Goal: Task Accomplishment & Management: Use online tool/utility

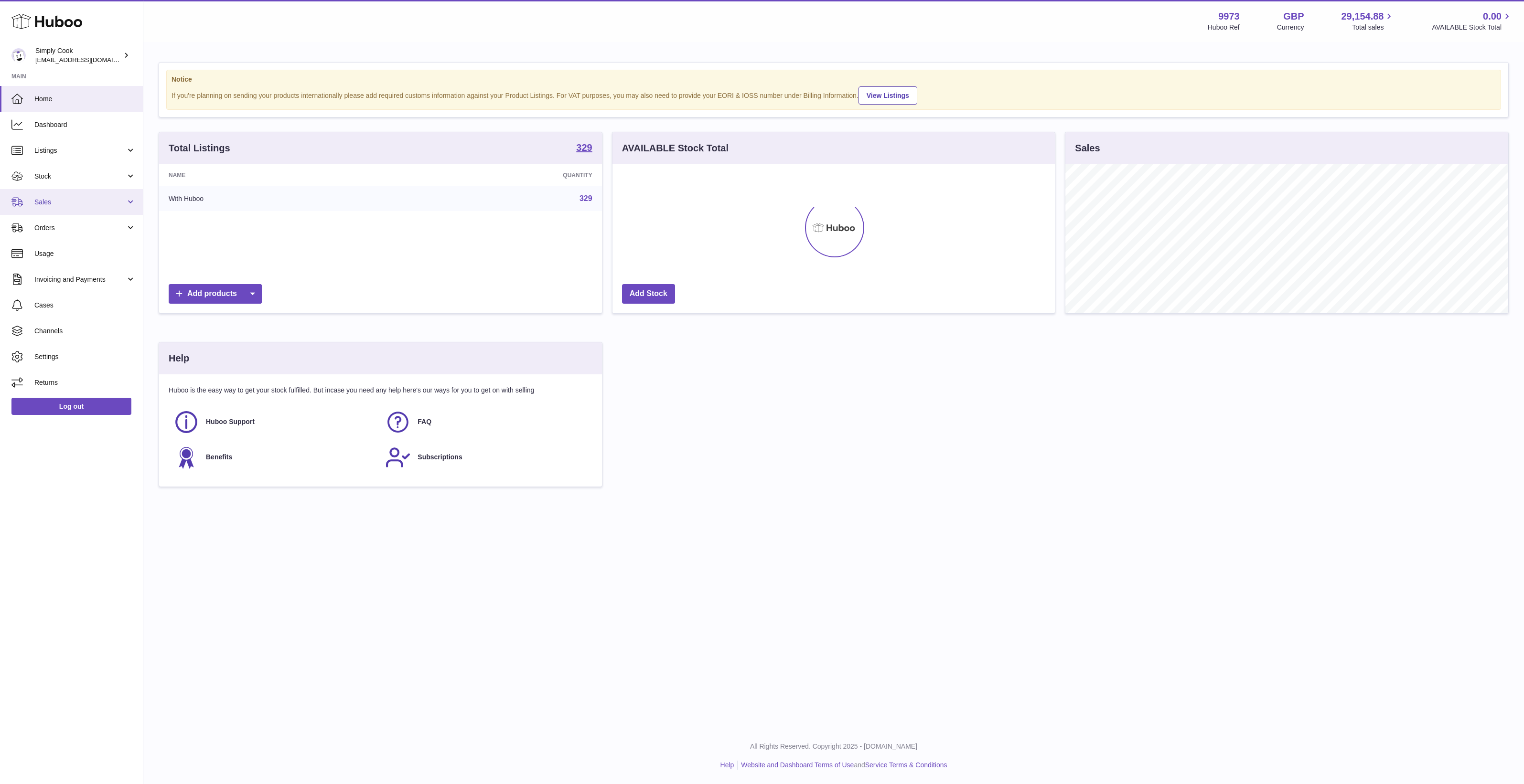
click at [85, 208] on link "Sales" at bounding box center [71, 202] width 143 height 26
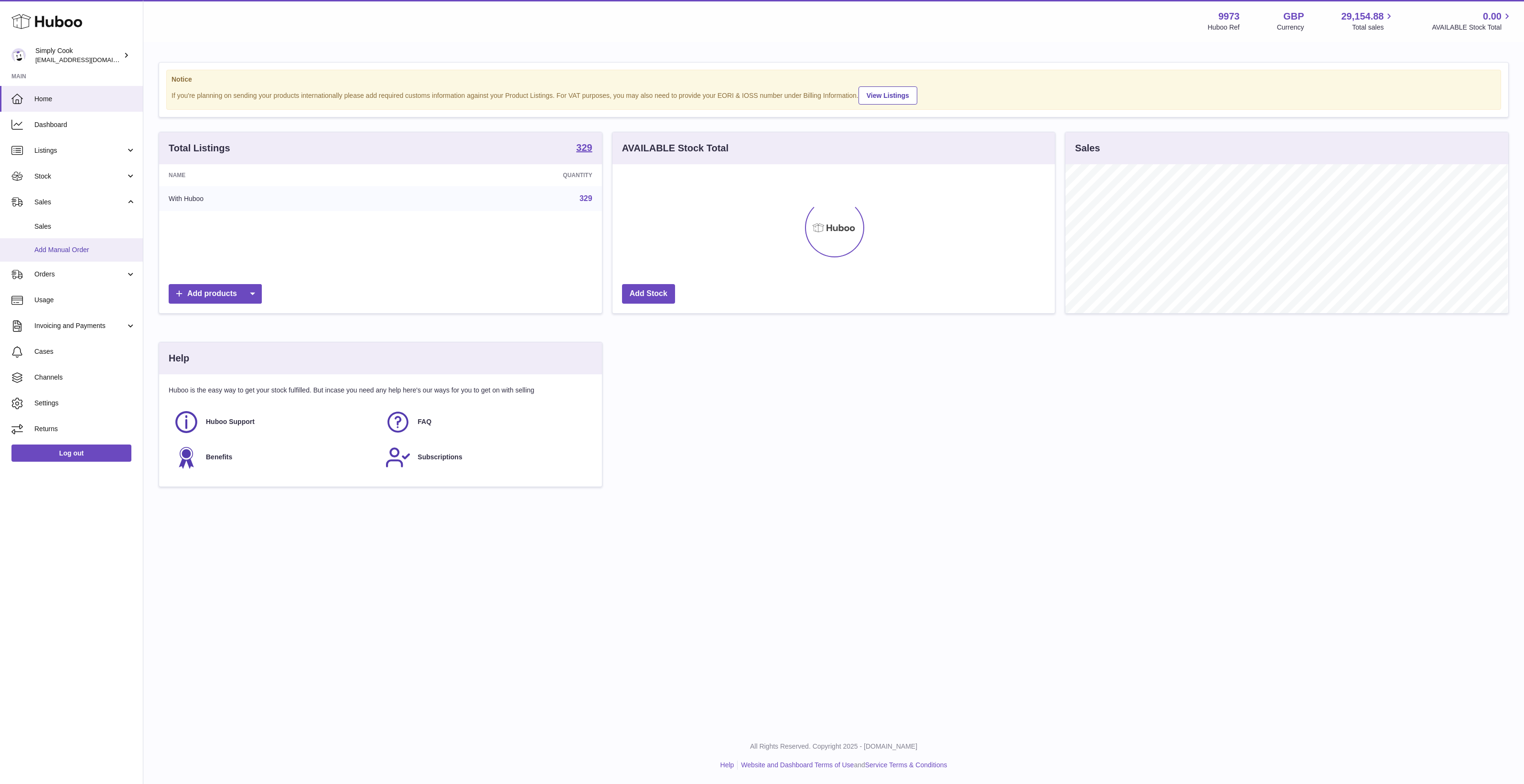
click at [74, 244] on link "Add Manual Order" at bounding box center [71, 250] width 143 height 24
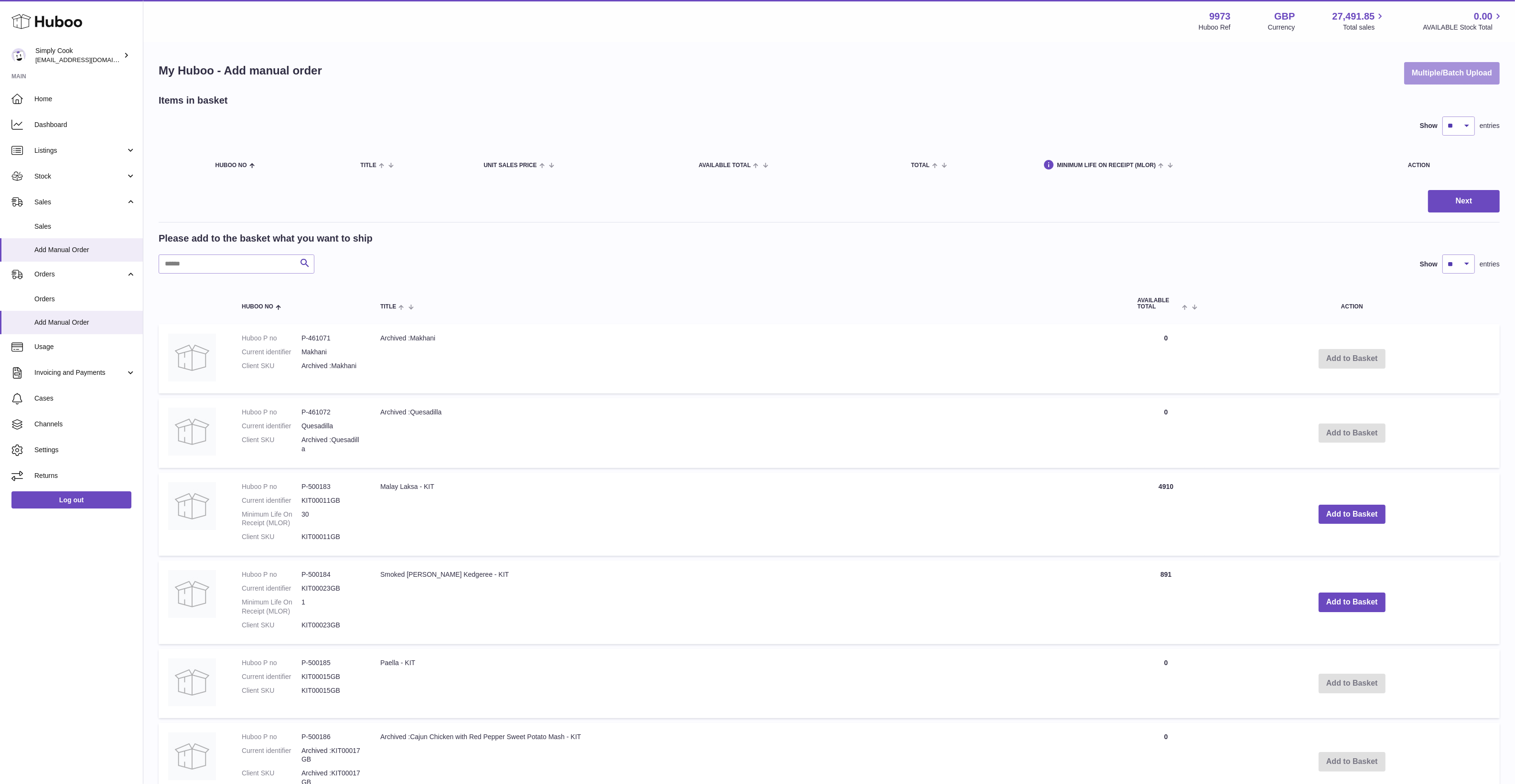
click at [1428, 77] on button "Multiple/Batch Upload" at bounding box center [1452, 73] width 96 height 22
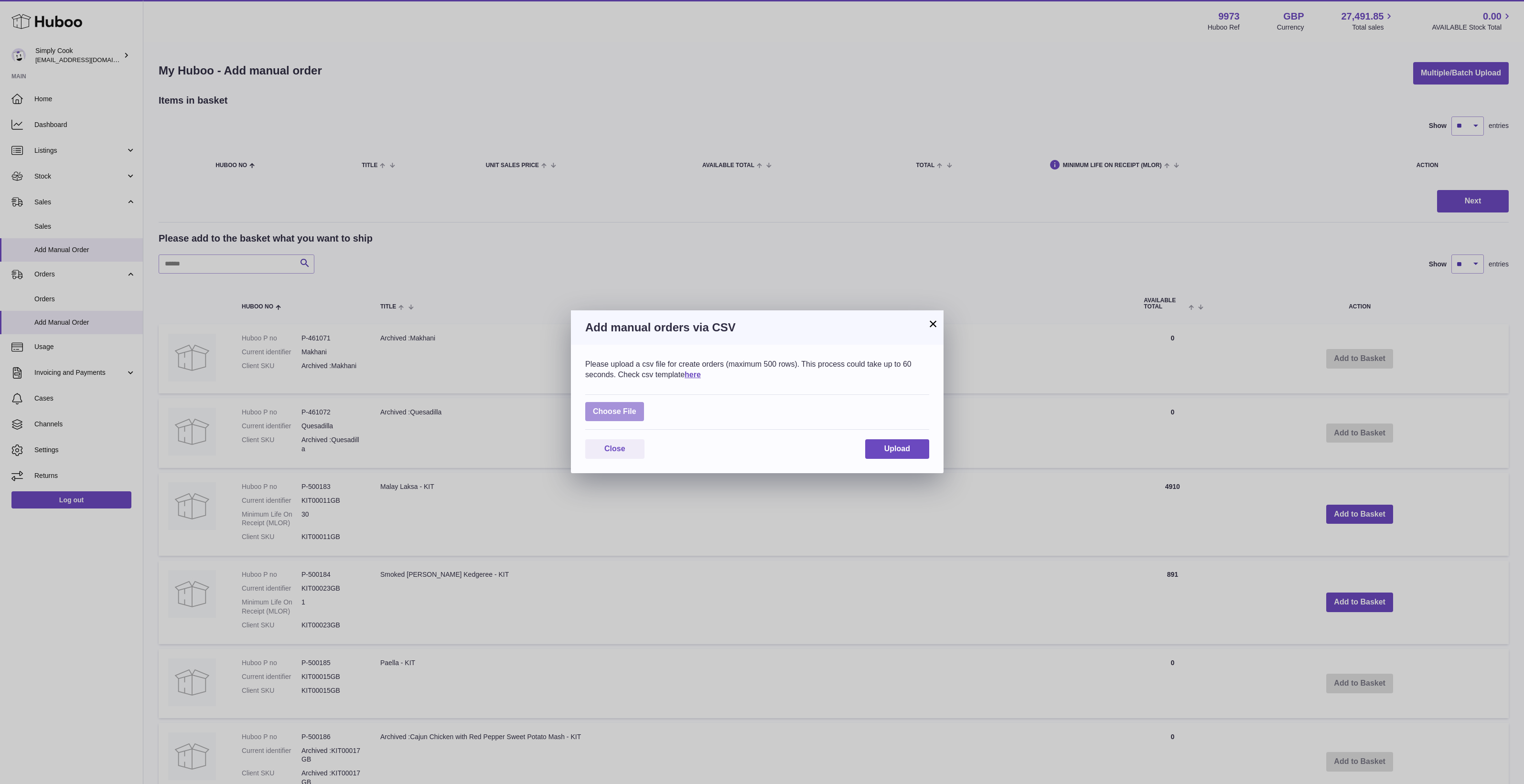
click at [609, 409] on label at bounding box center [614, 412] width 59 height 20
click at [637, 407] on input "file" at bounding box center [637, 407] width 1 height 1
type input "**********"
click at [899, 458] on span "Upload" at bounding box center [897, 454] width 26 height 8
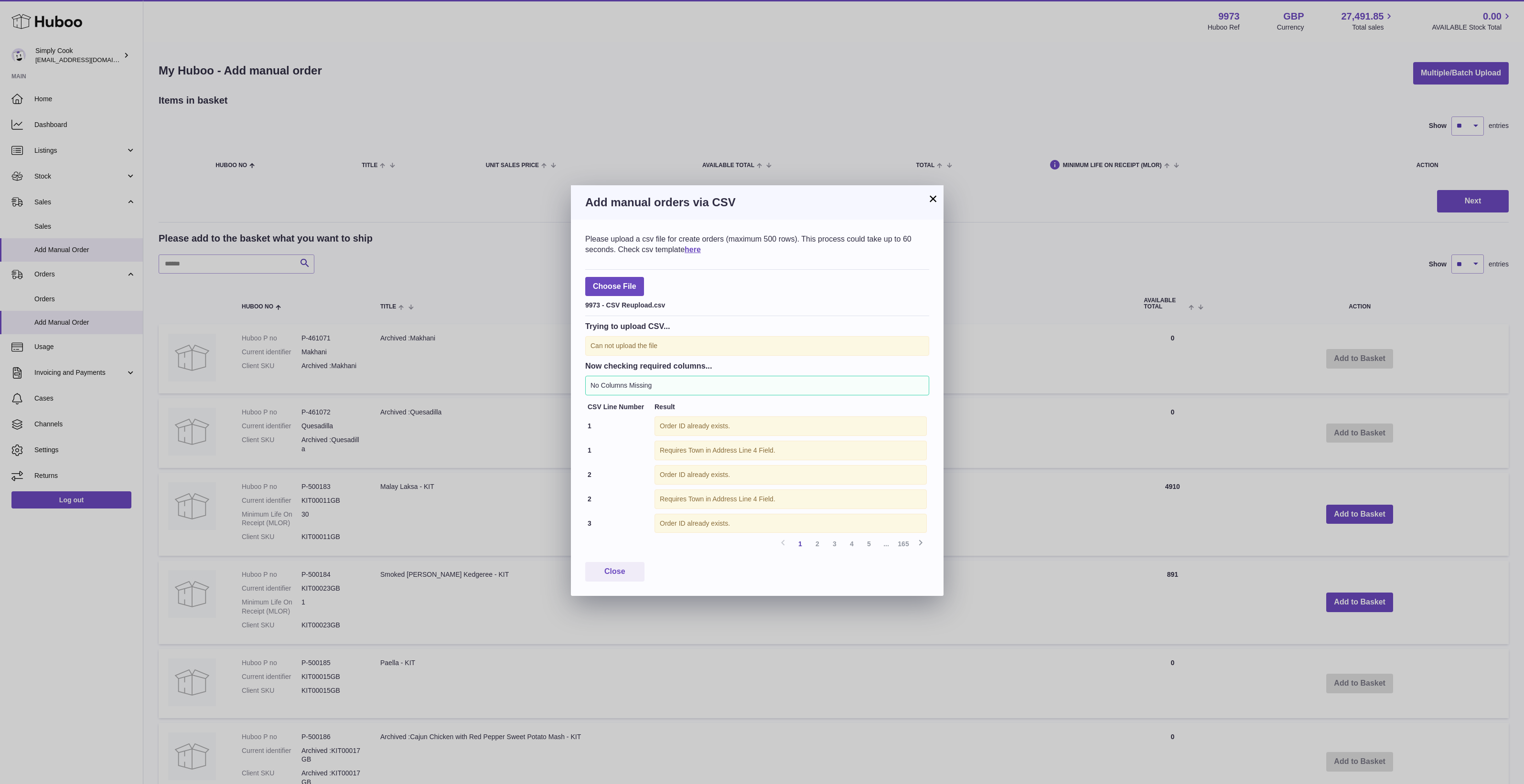
click at [927, 199] on button "×" at bounding box center [932, 198] width 11 height 11
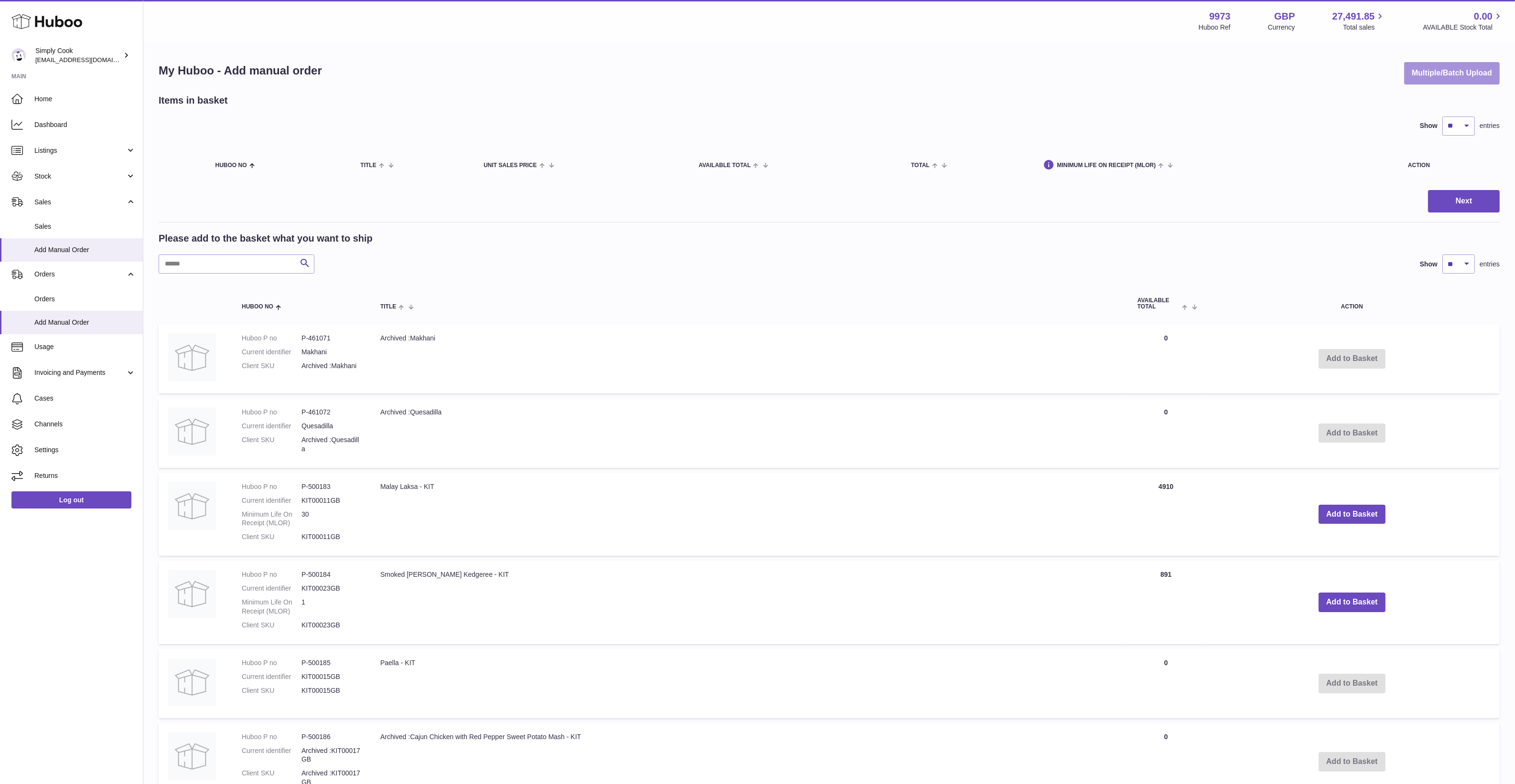
click at [1441, 72] on button "Multiple/Batch Upload" at bounding box center [1452, 73] width 96 height 22
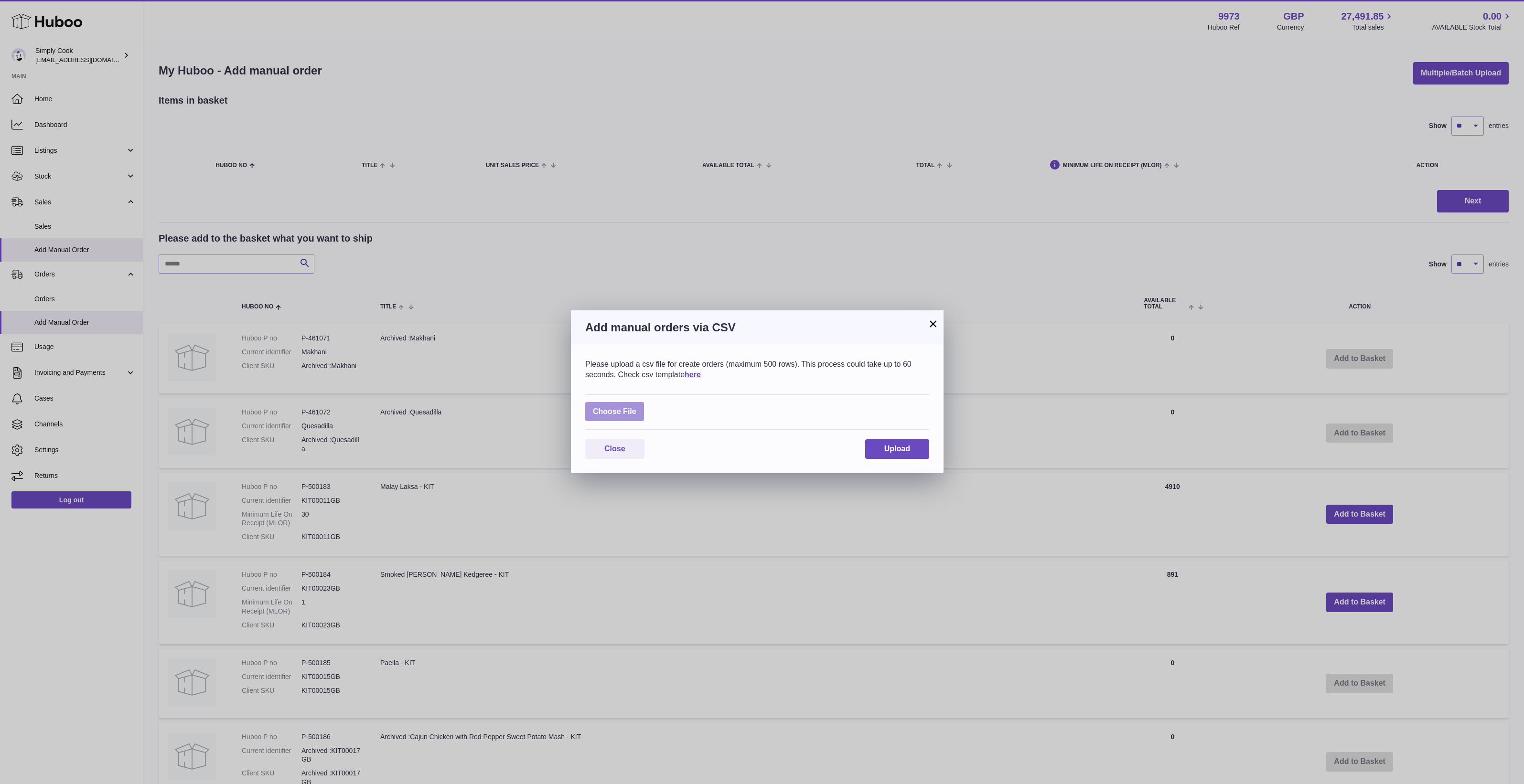
click at [617, 418] on label at bounding box center [614, 412] width 59 height 20
click at [637, 407] on input "file" at bounding box center [637, 407] width 1 height 1
type input "**********"
click at [877, 449] on button "Upload" at bounding box center [897, 455] width 64 height 20
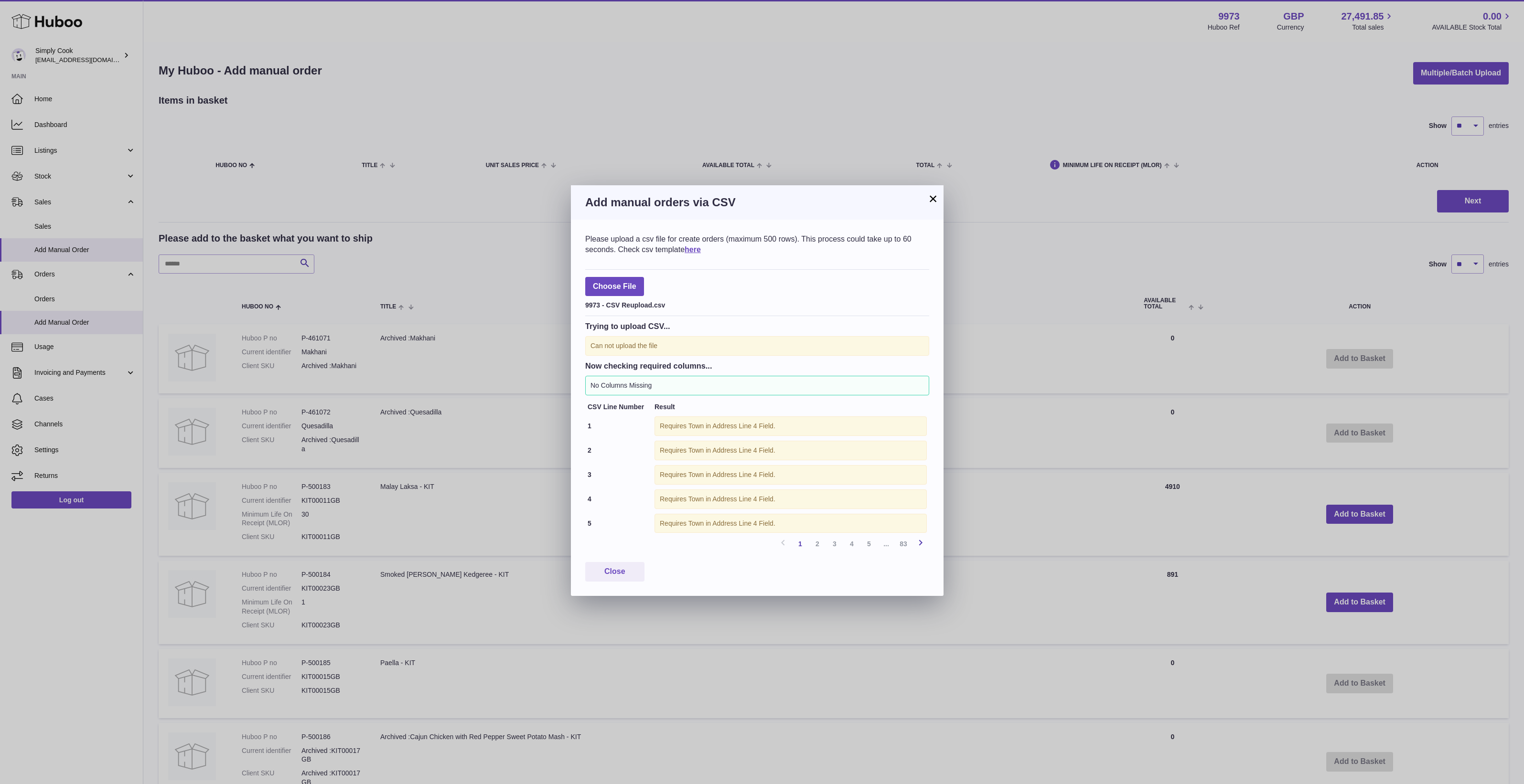
click at [921, 547] on icon at bounding box center [920, 543] width 11 height 12
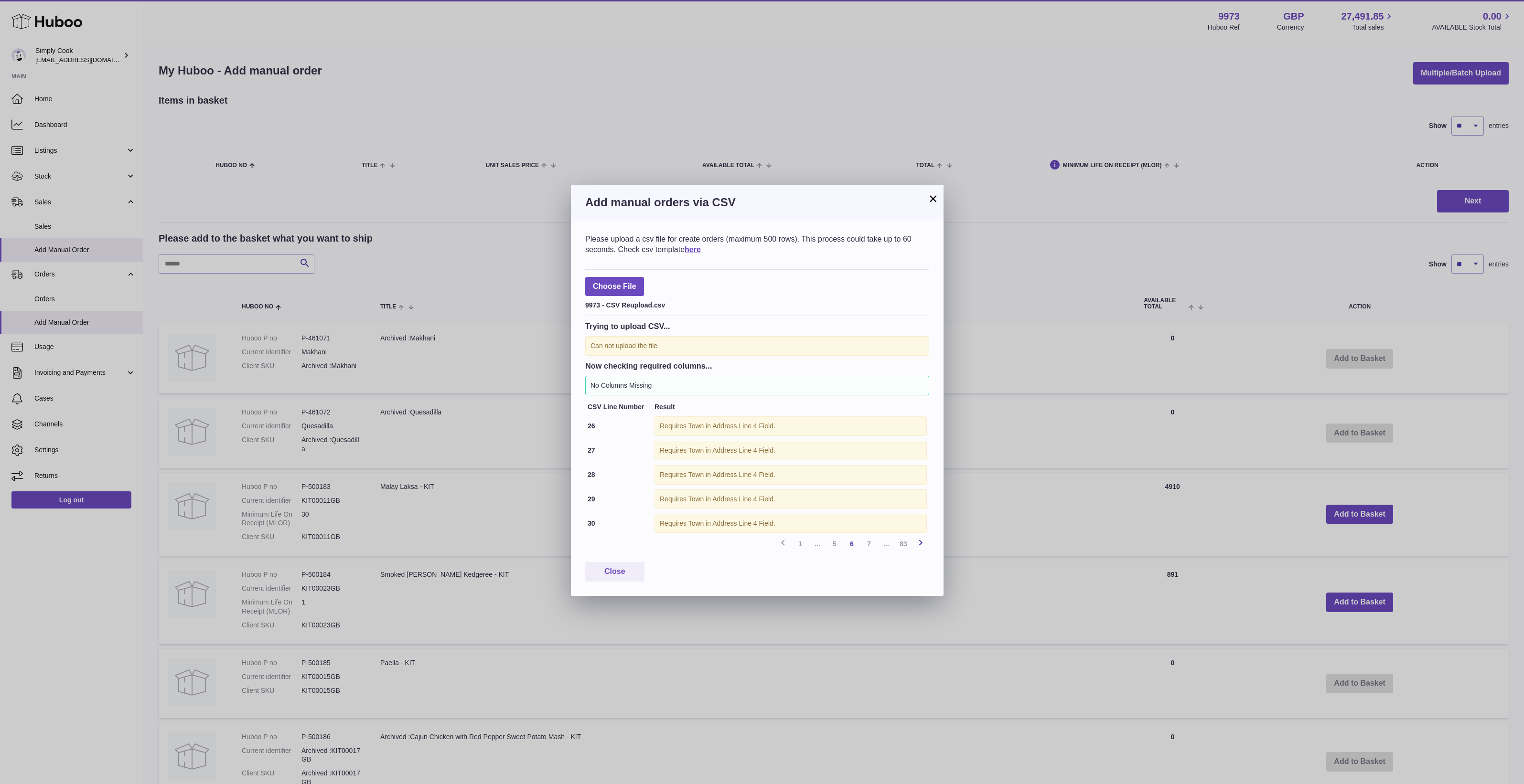
click at [921, 547] on icon at bounding box center [920, 543] width 11 height 12
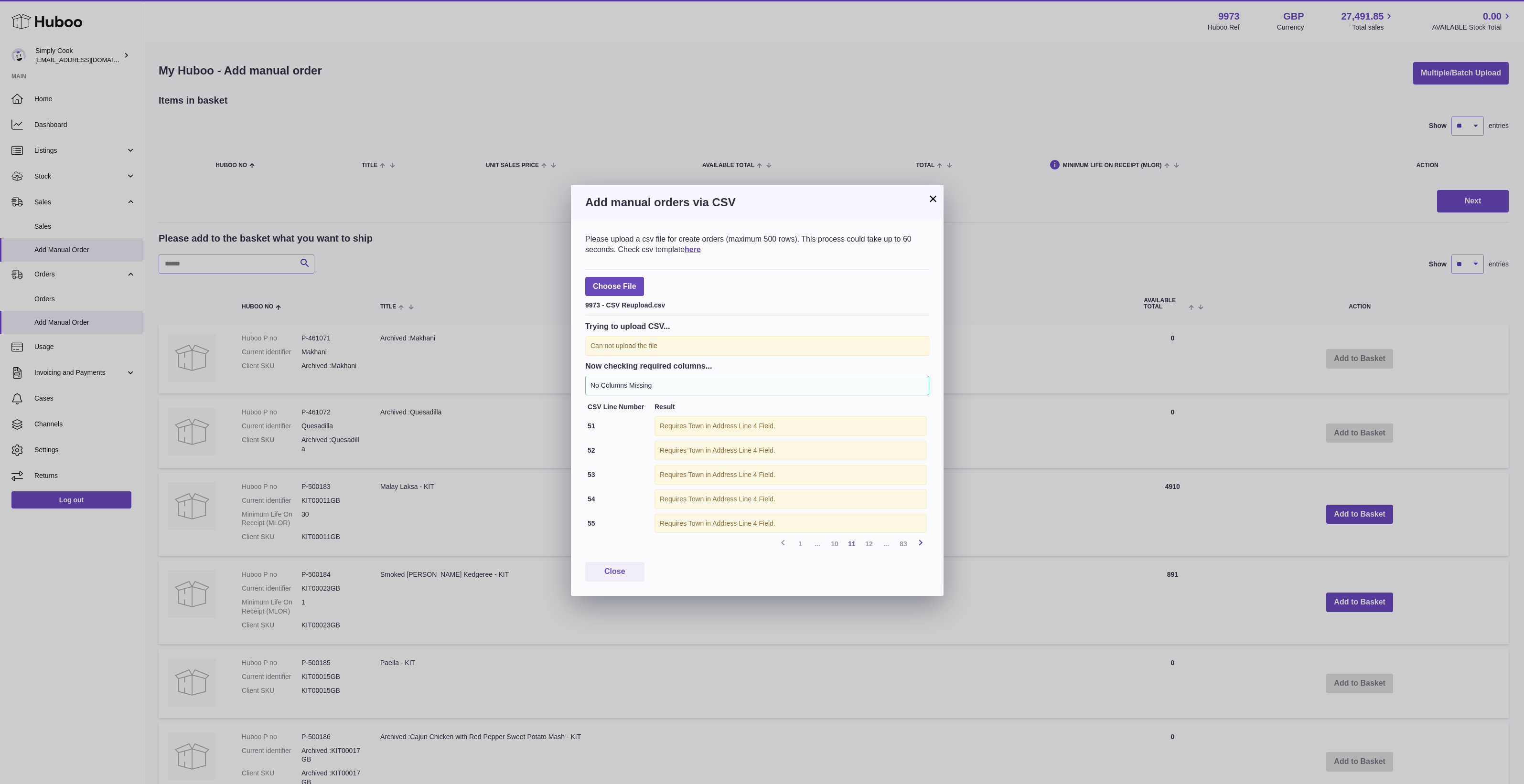
click at [921, 547] on icon at bounding box center [920, 543] width 11 height 12
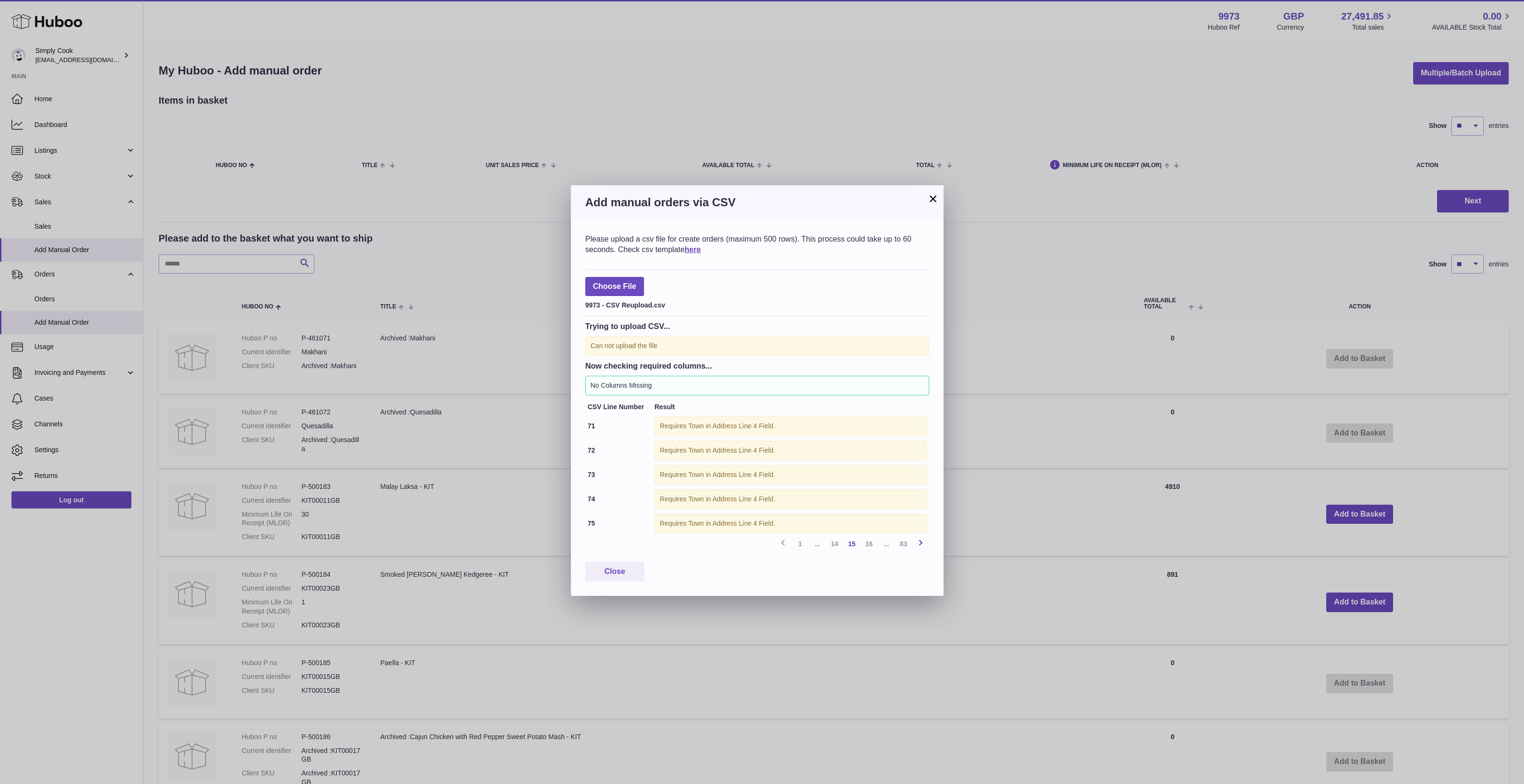
click at [921, 547] on icon at bounding box center [920, 543] width 11 height 12
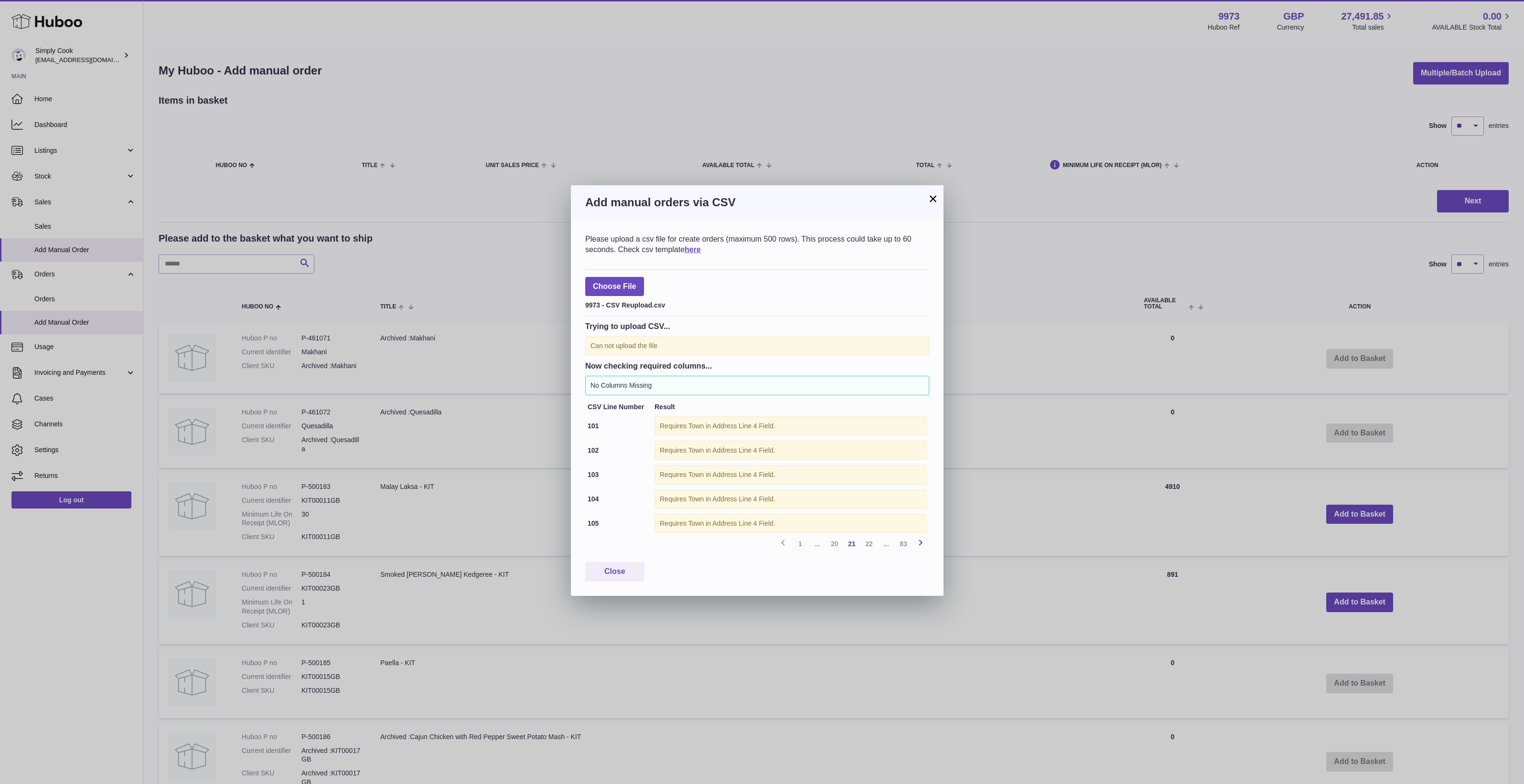
click at [921, 547] on icon at bounding box center [920, 543] width 11 height 12
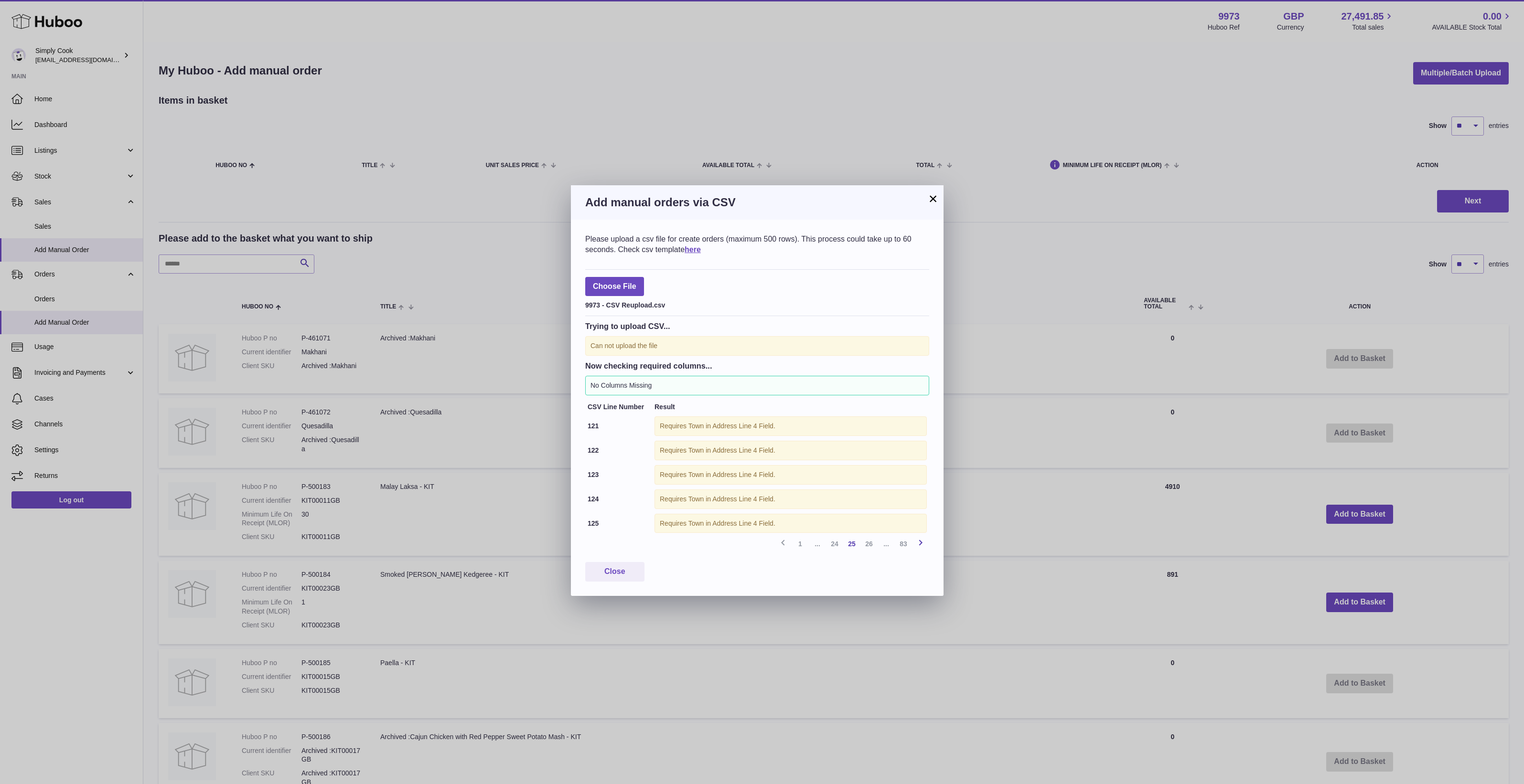
click at [921, 547] on icon at bounding box center [920, 543] width 11 height 12
click at [669, 85] on div "× Add manual orders via CSV Please upload a csv file for create orders (maximum…" at bounding box center [762, 392] width 1524 height 784
click at [624, 290] on label at bounding box center [614, 286] width 59 height 20
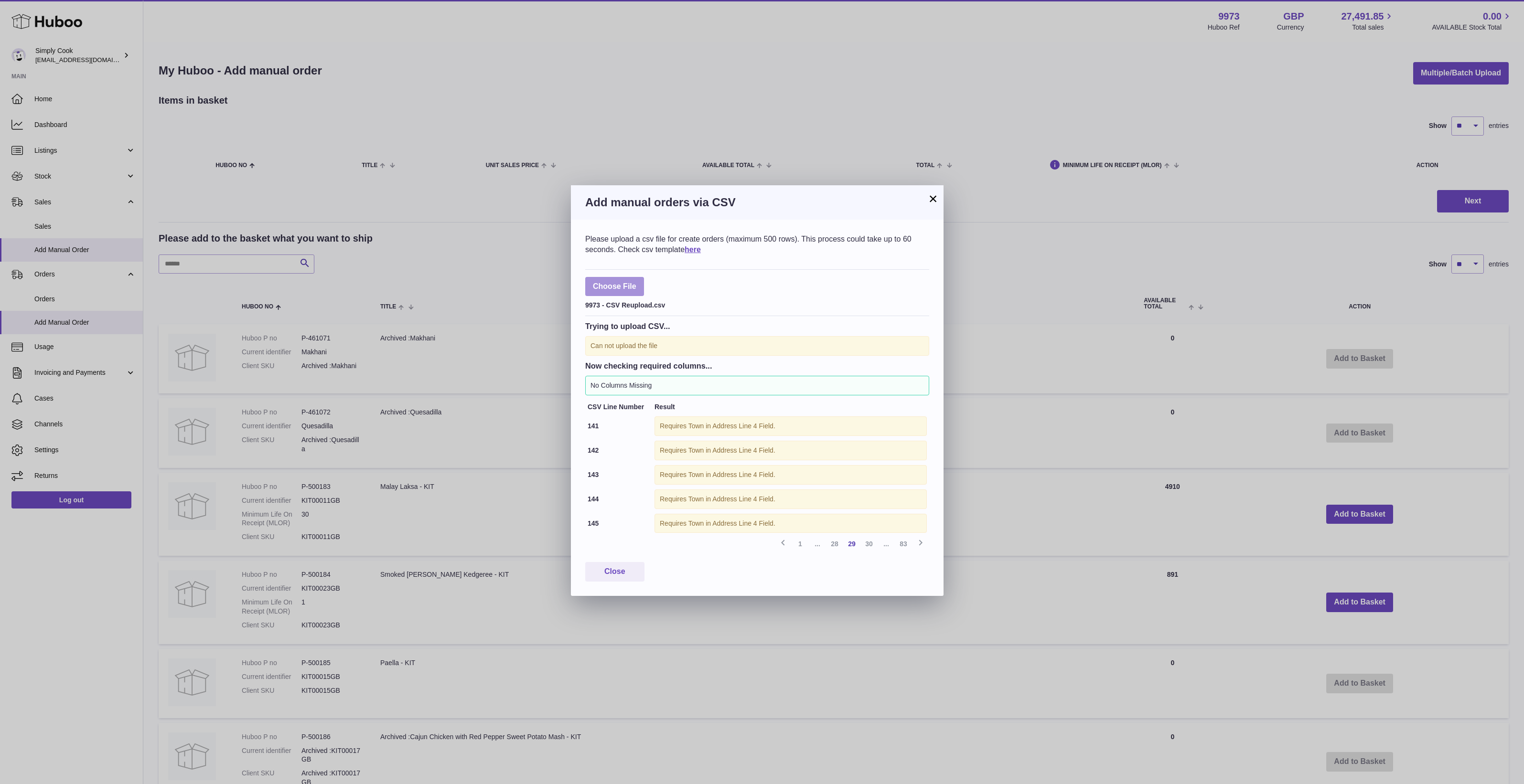
click at [637, 282] on input "file" at bounding box center [637, 281] width 1 height 1
type input "**********"
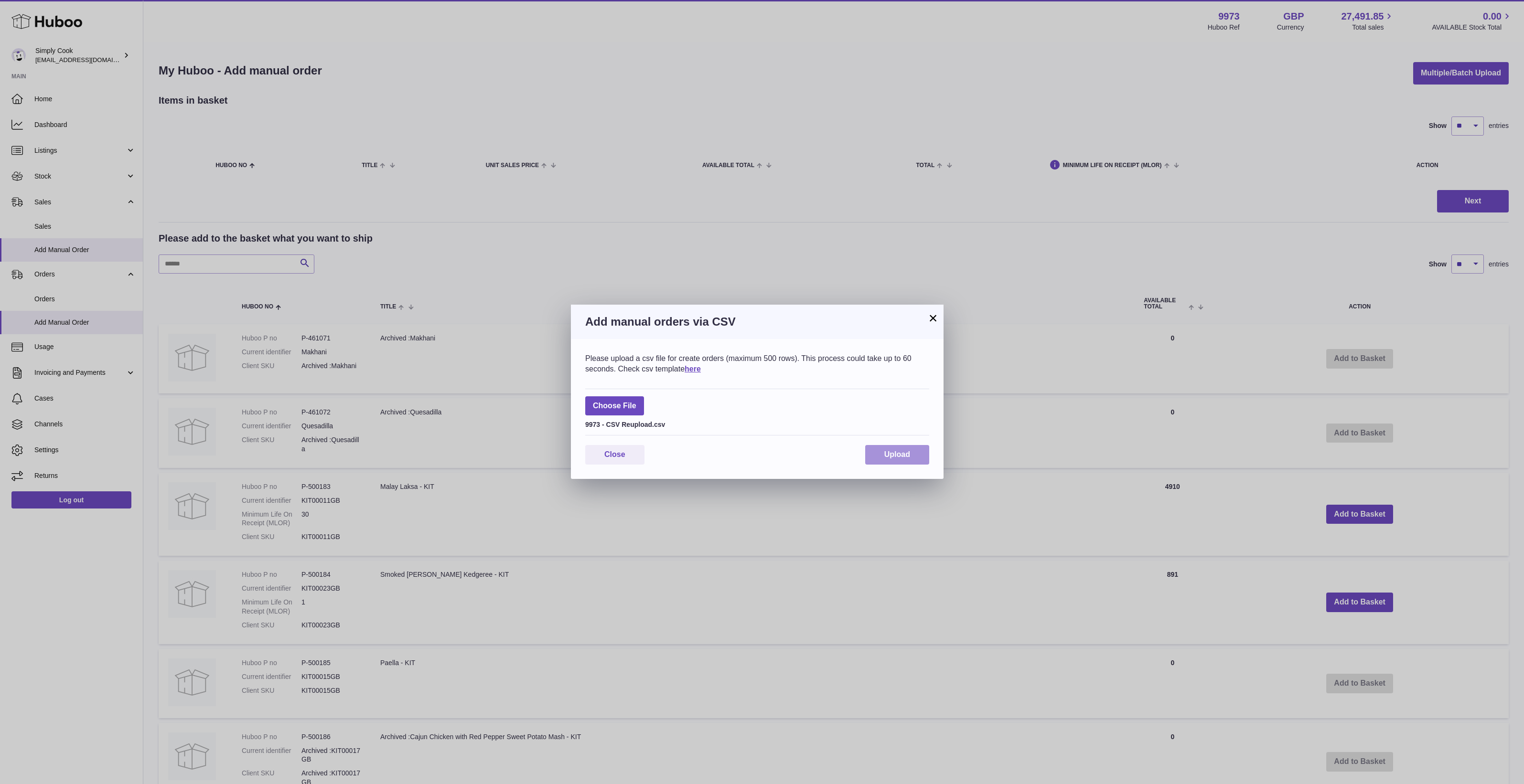
click at [927, 452] on button "Upload" at bounding box center [897, 455] width 64 height 20
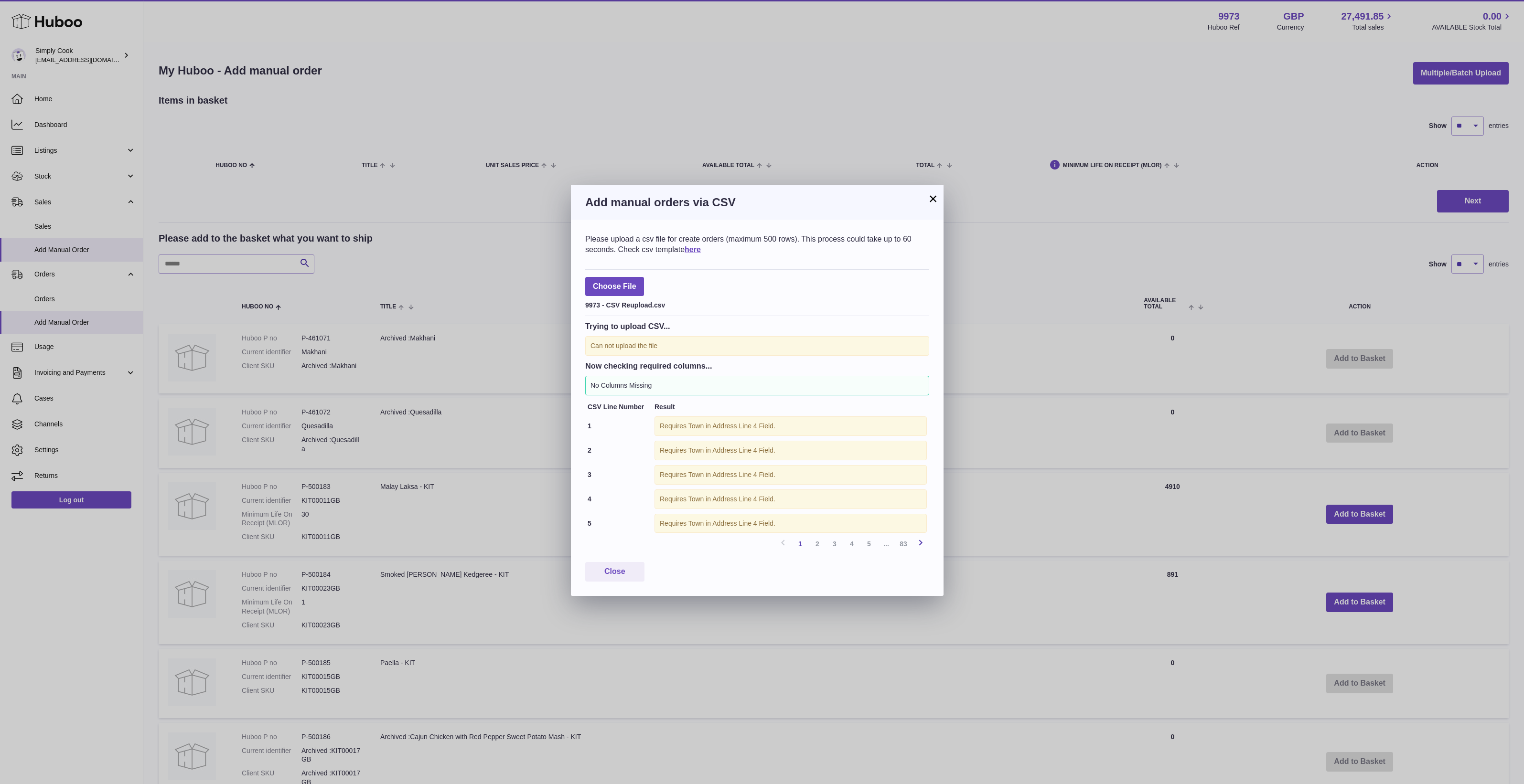
click at [921, 547] on icon at bounding box center [920, 543] width 11 height 12
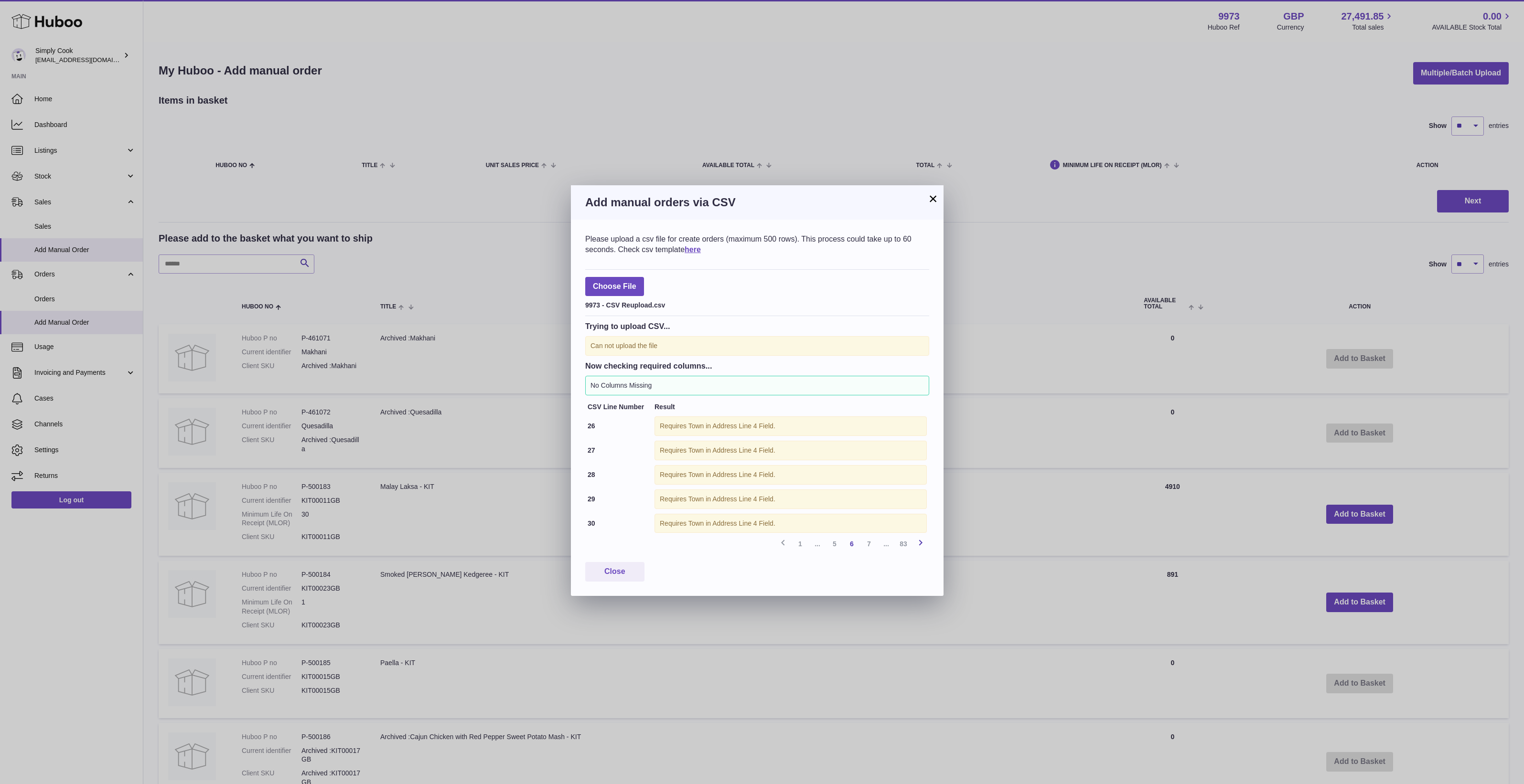
click at [921, 547] on icon at bounding box center [920, 543] width 11 height 12
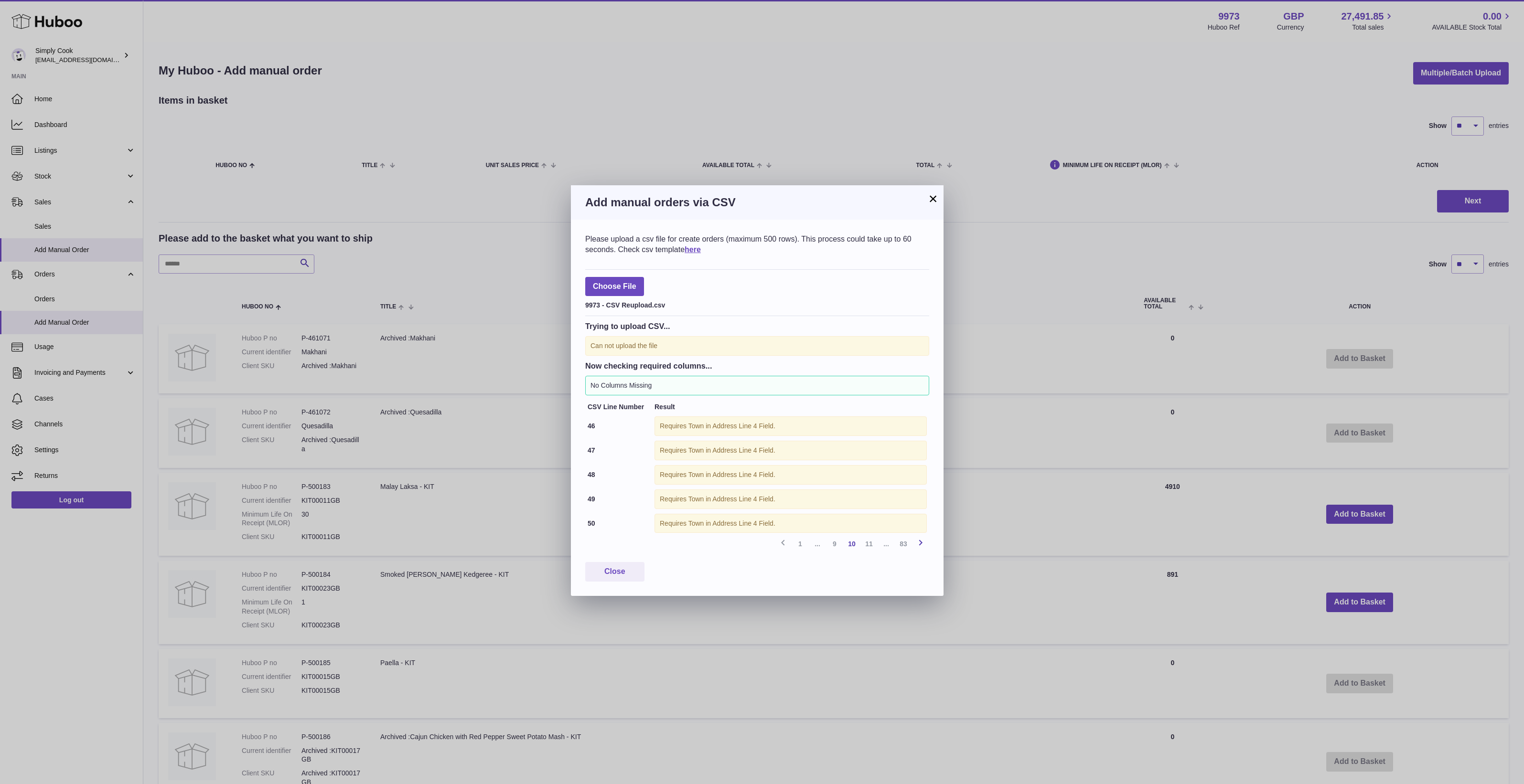
click at [921, 547] on icon at bounding box center [920, 543] width 11 height 12
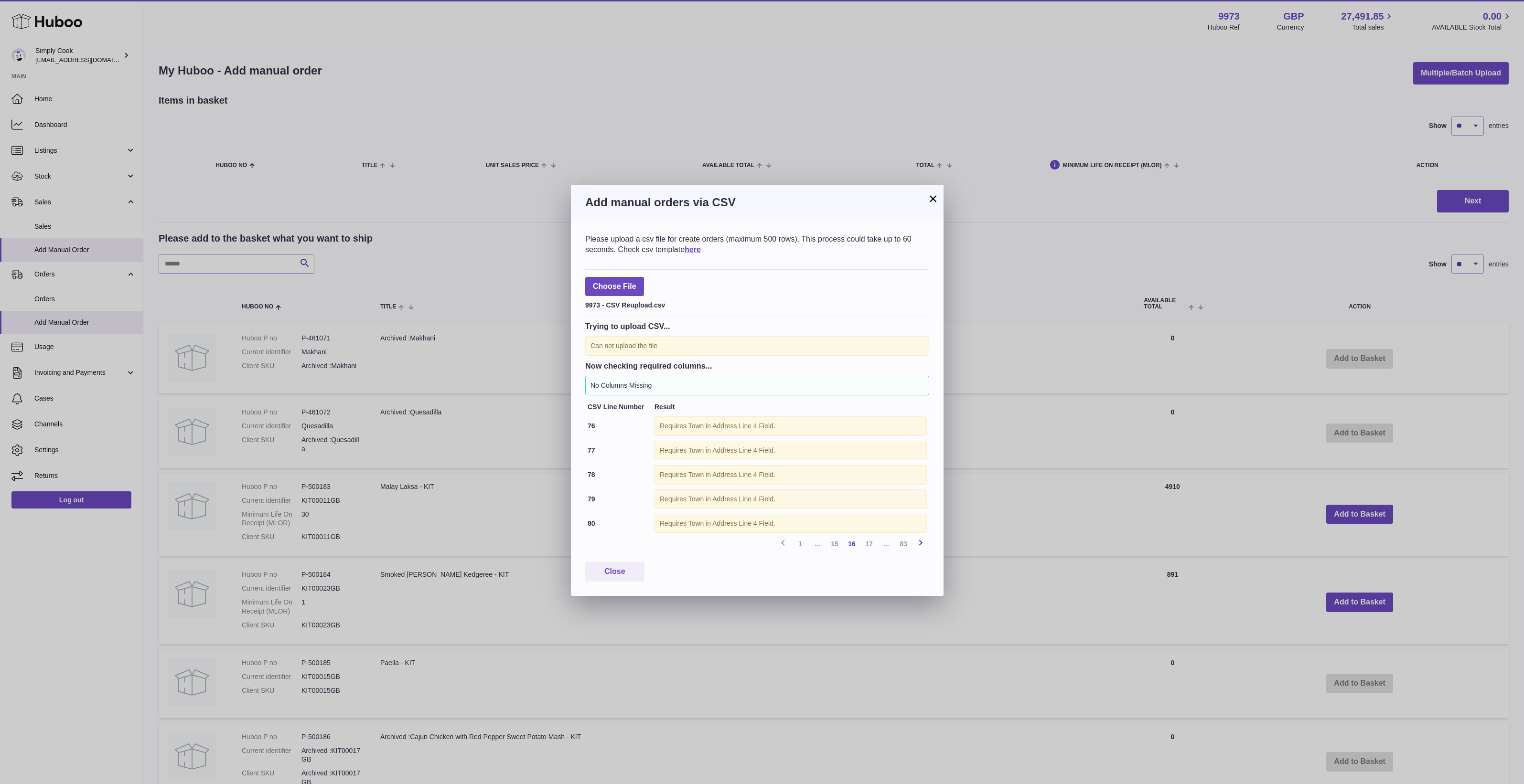
click at [921, 547] on icon at bounding box center [920, 543] width 11 height 12
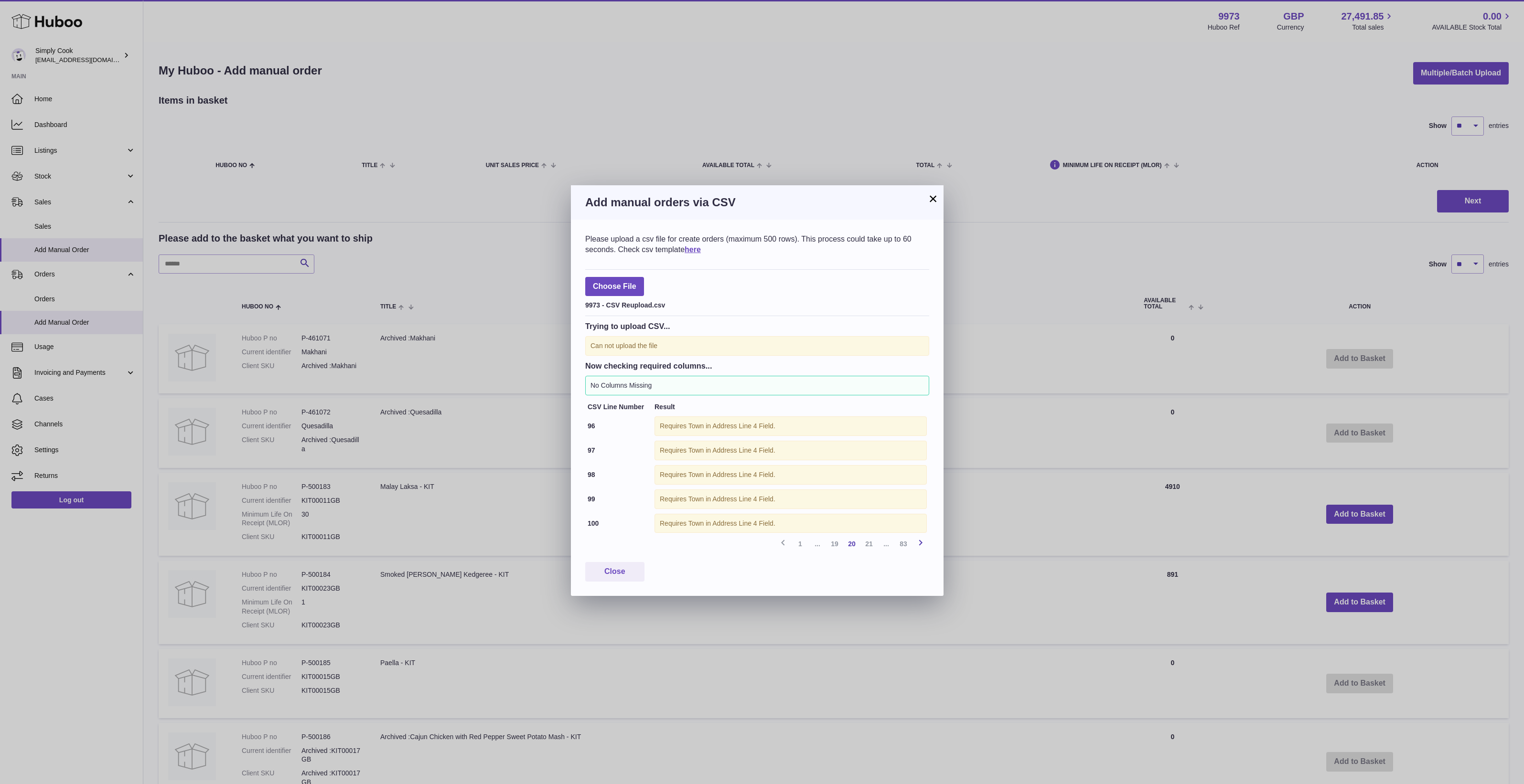
click at [921, 547] on icon at bounding box center [920, 543] width 11 height 12
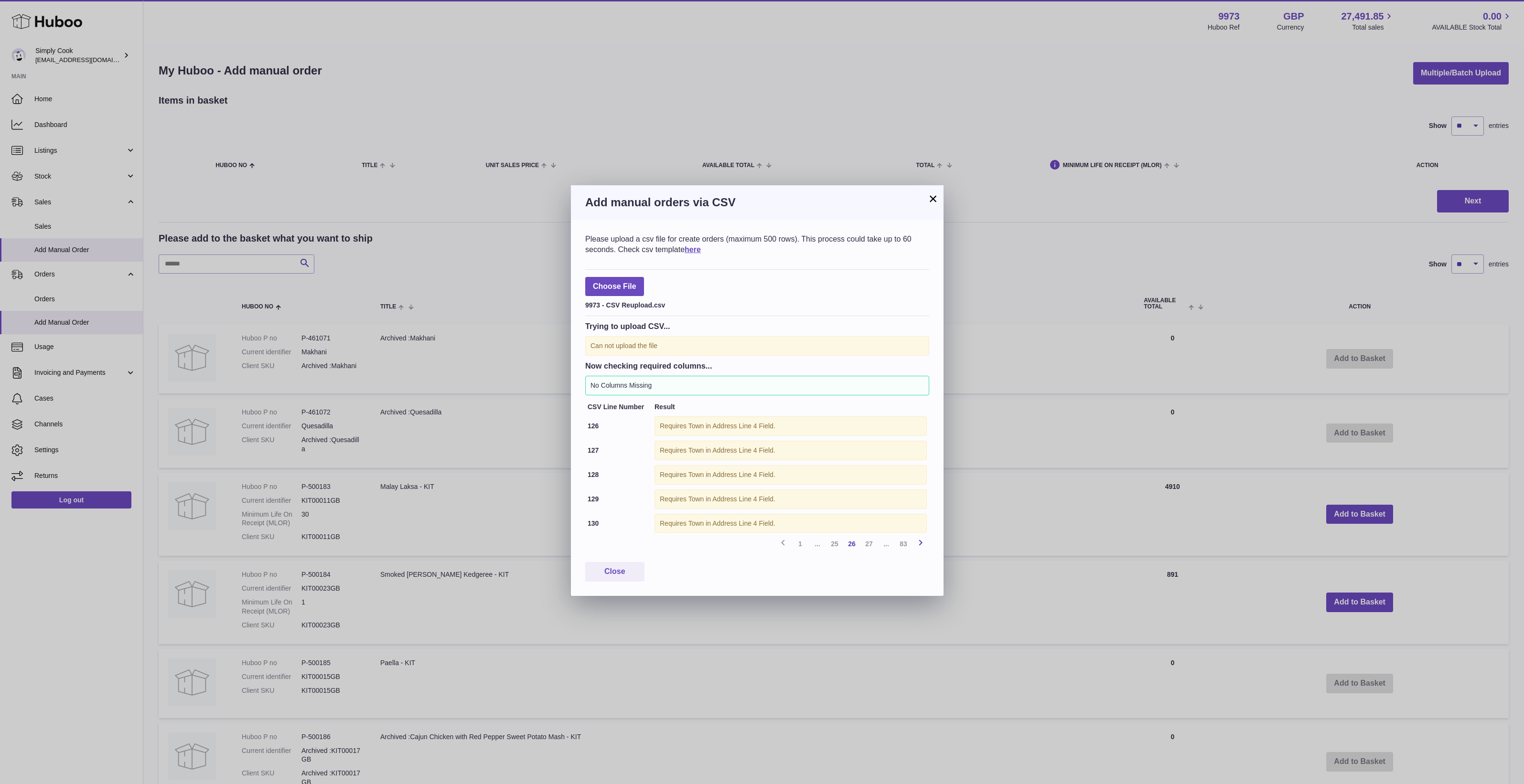
click at [921, 547] on icon at bounding box center [920, 543] width 11 height 12
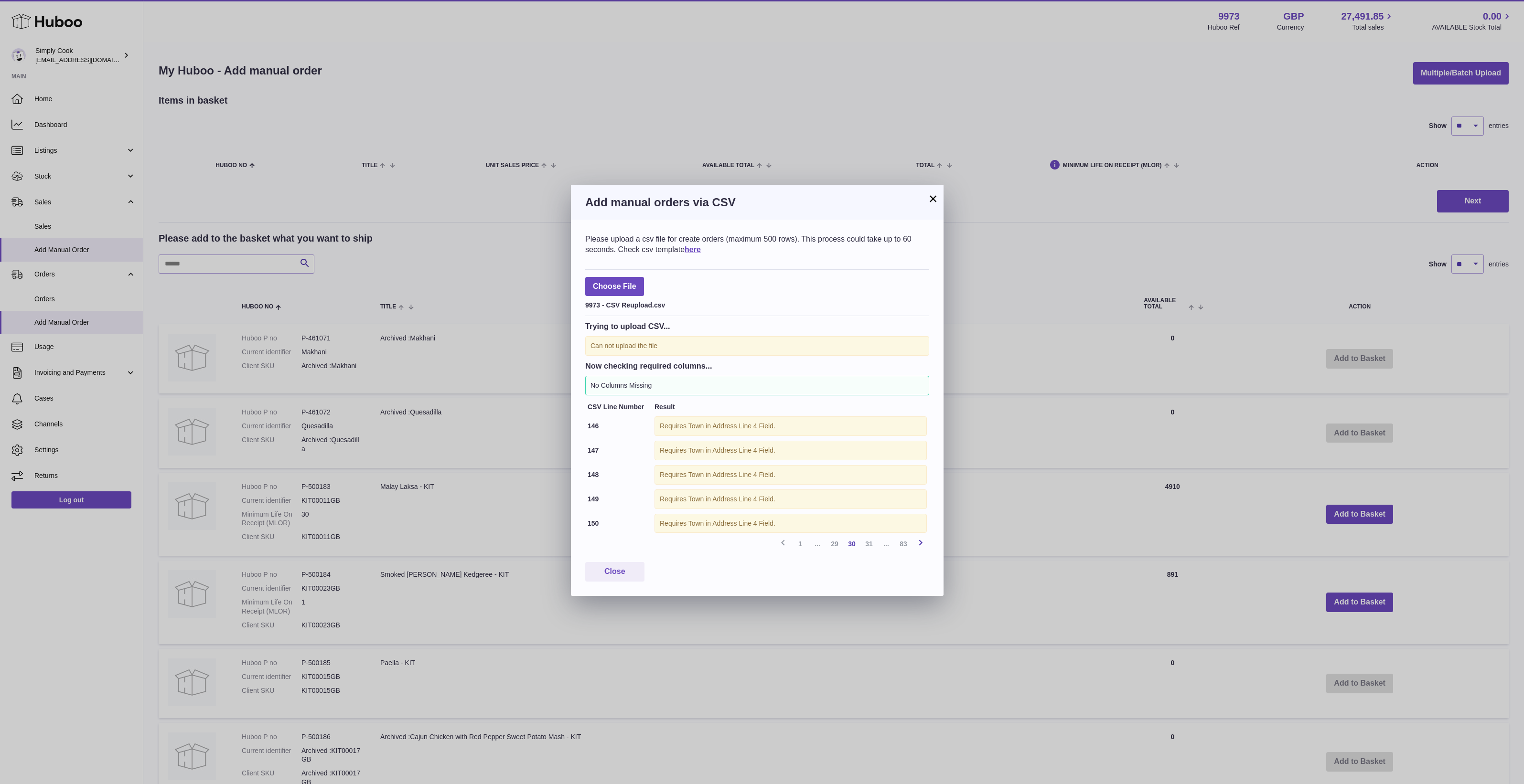
click at [921, 547] on icon at bounding box center [920, 543] width 11 height 12
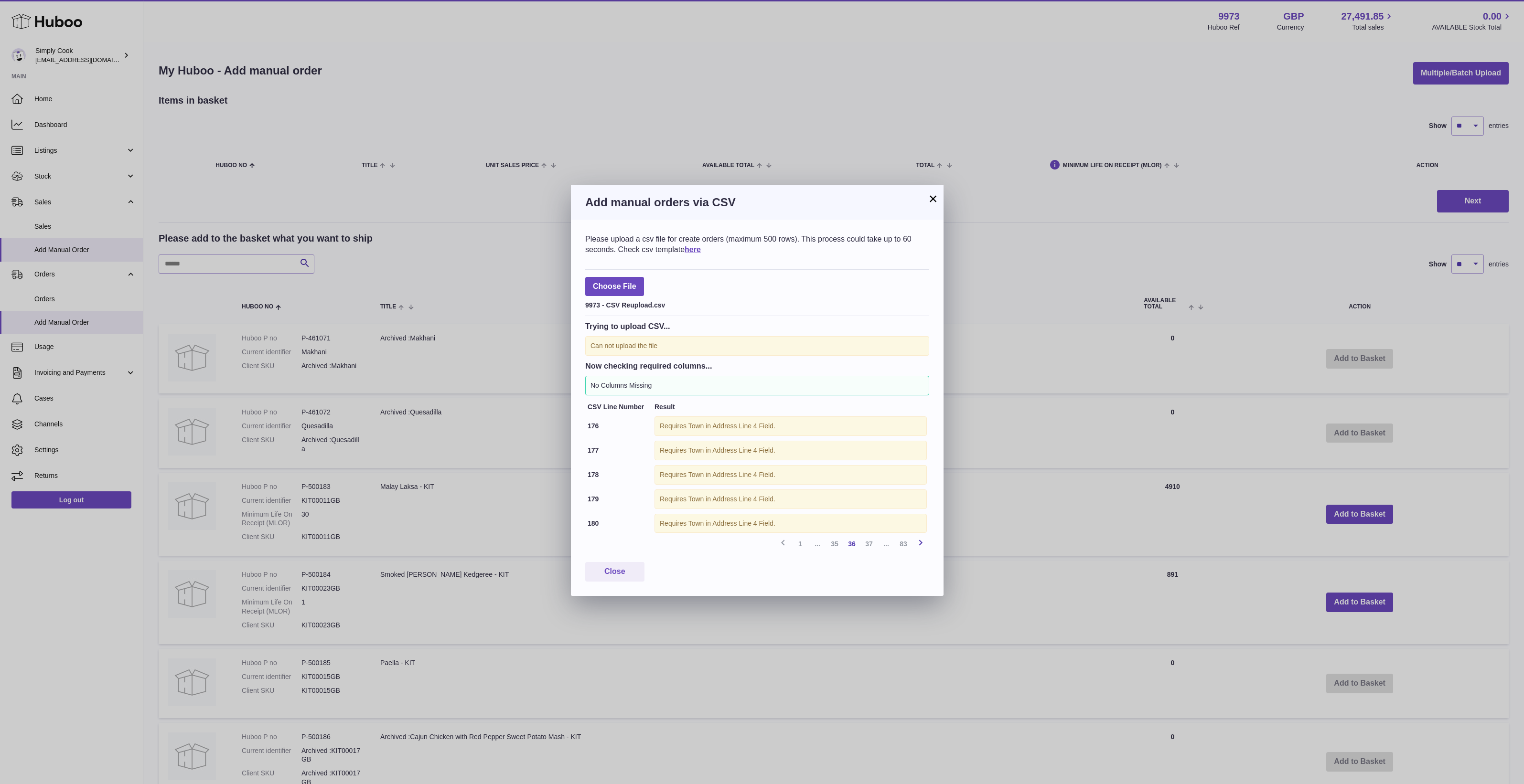
click at [921, 547] on icon at bounding box center [920, 543] width 11 height 12
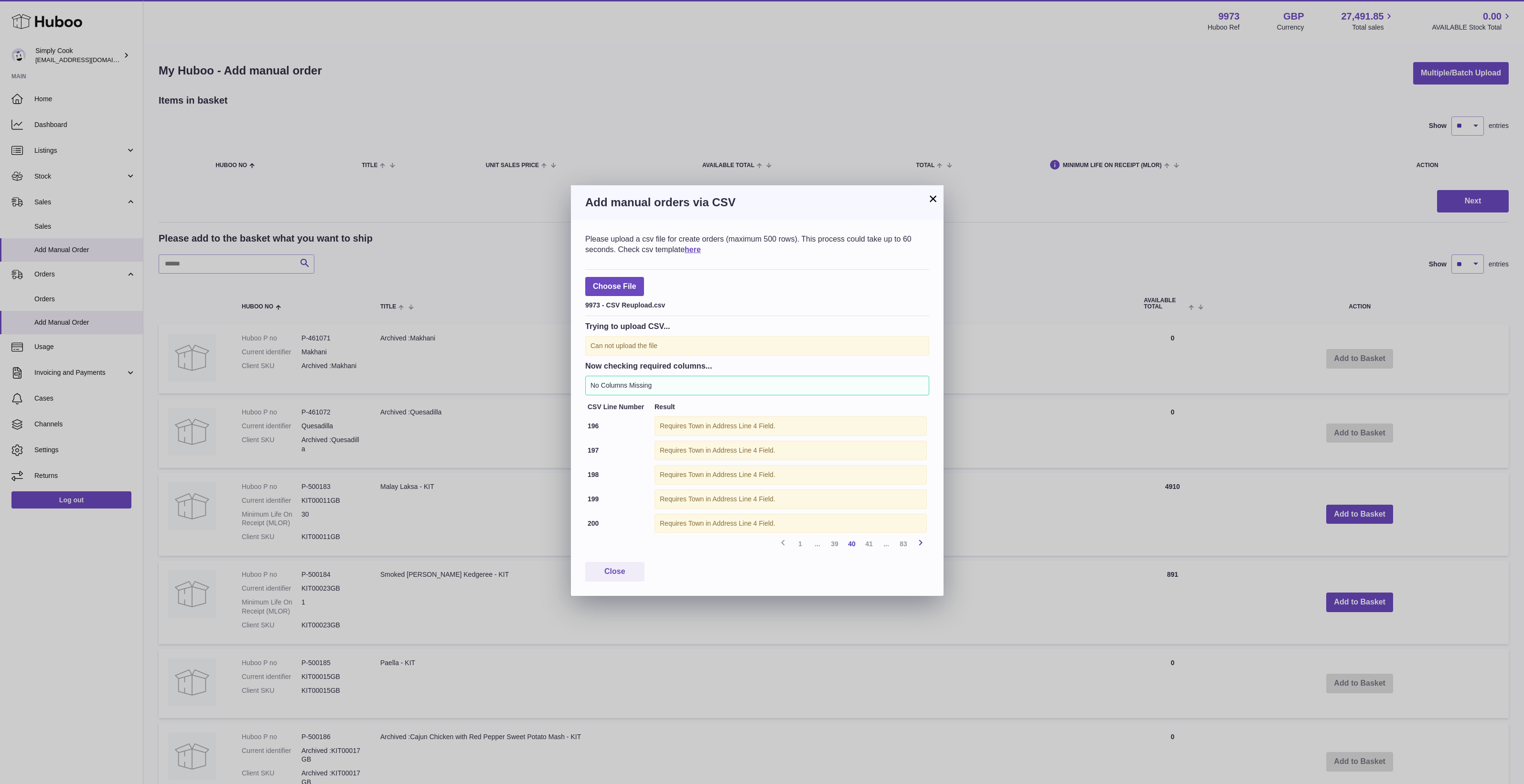
click at [921, 547] on icon at bounding box center [920, 543] width 11 height 12
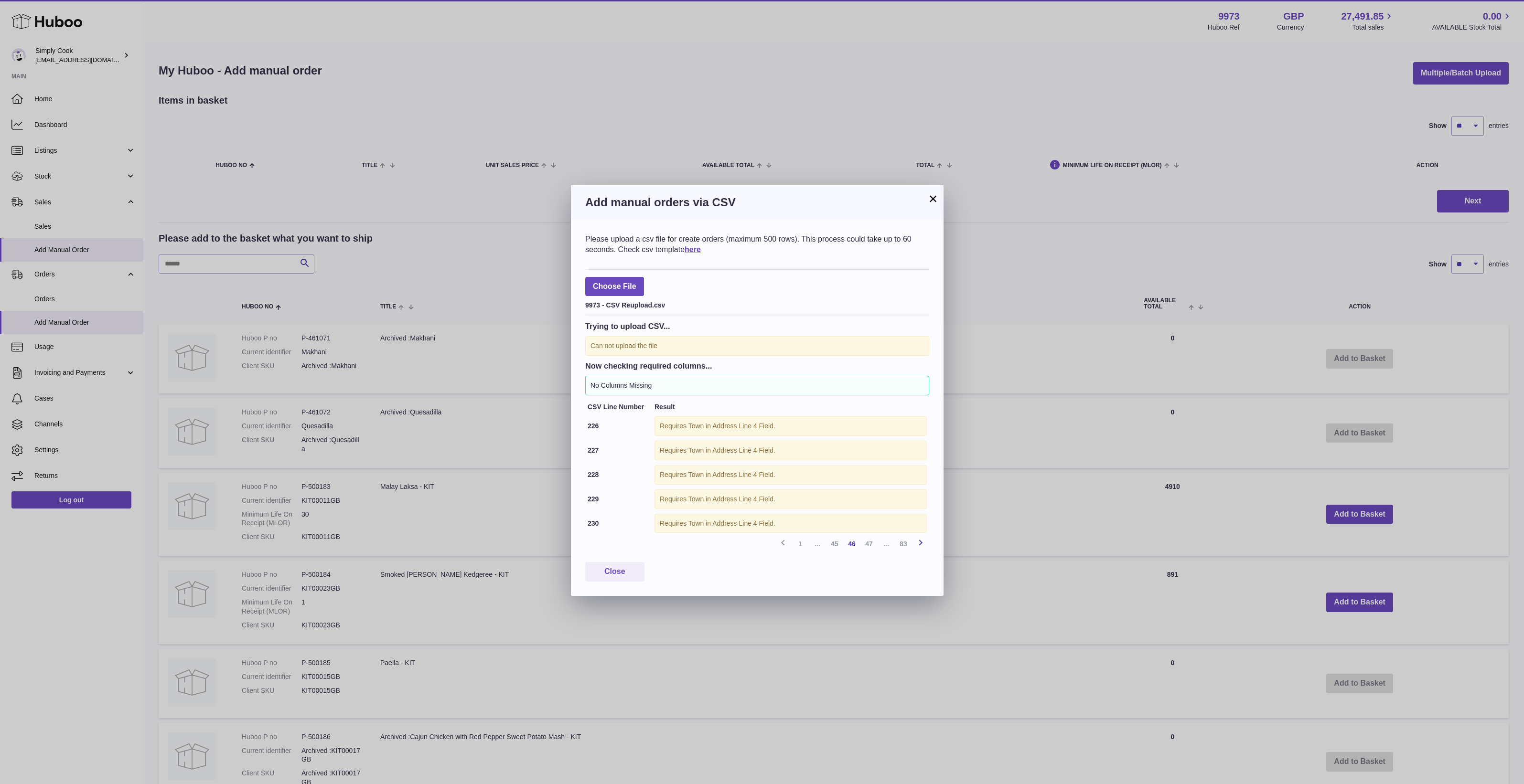
click at [921, 547] on icon at bounding box center [920, 543] width 11 height 12
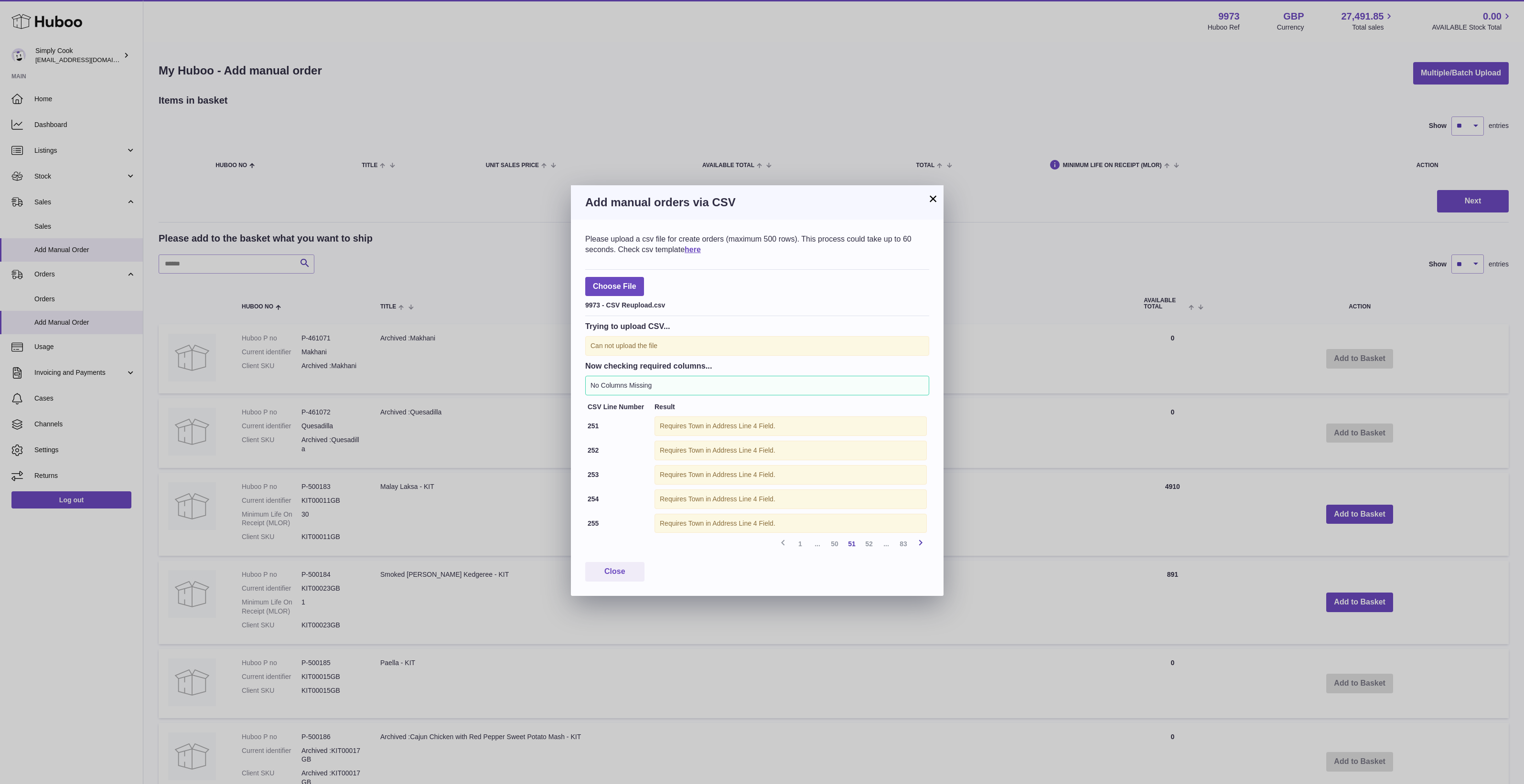
click at [921, 547] on icon at bounding box center [920, 543] width 11 height 12
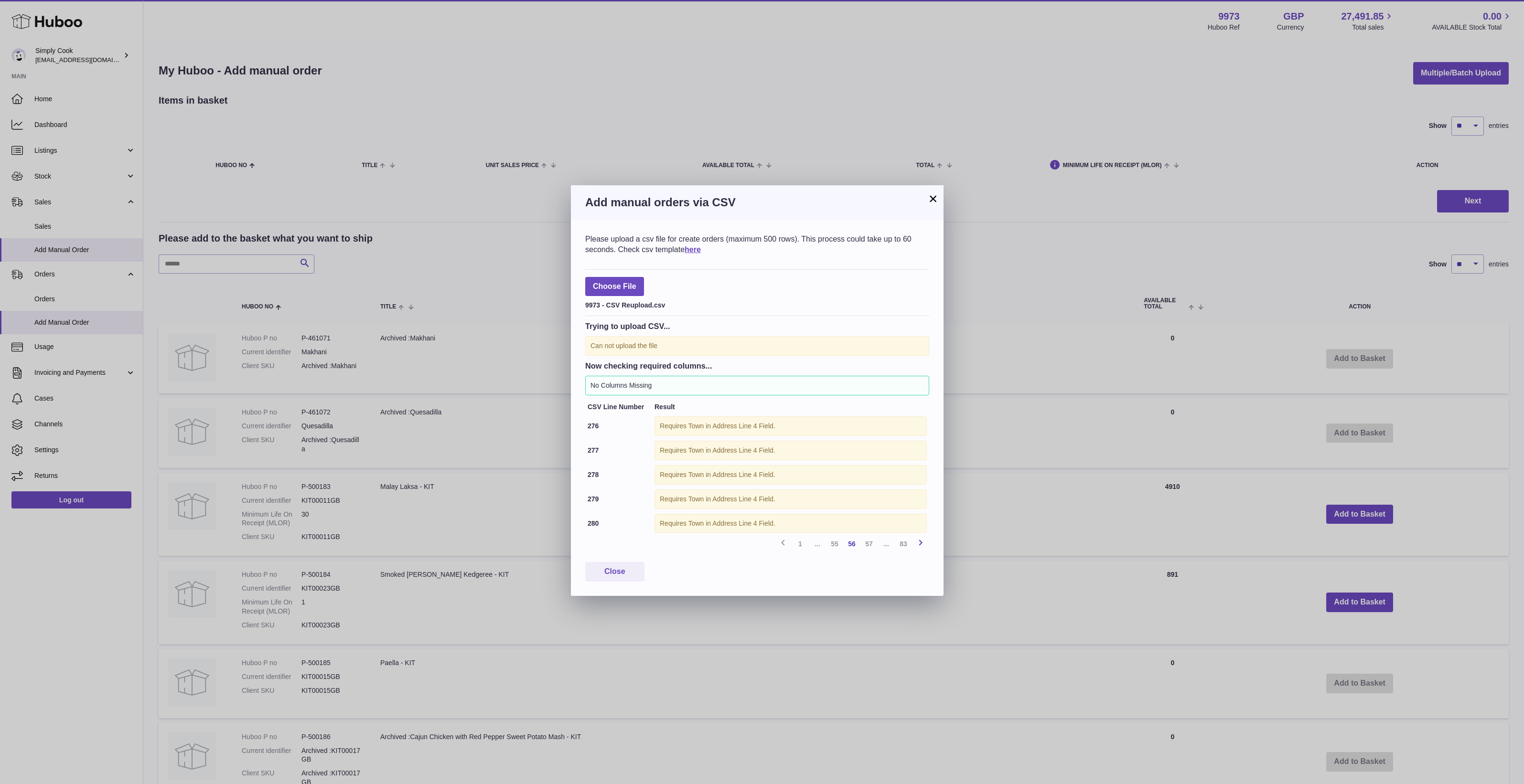
click at [921, 547] on icon at bounding box center [920, 543] width 11 height 12
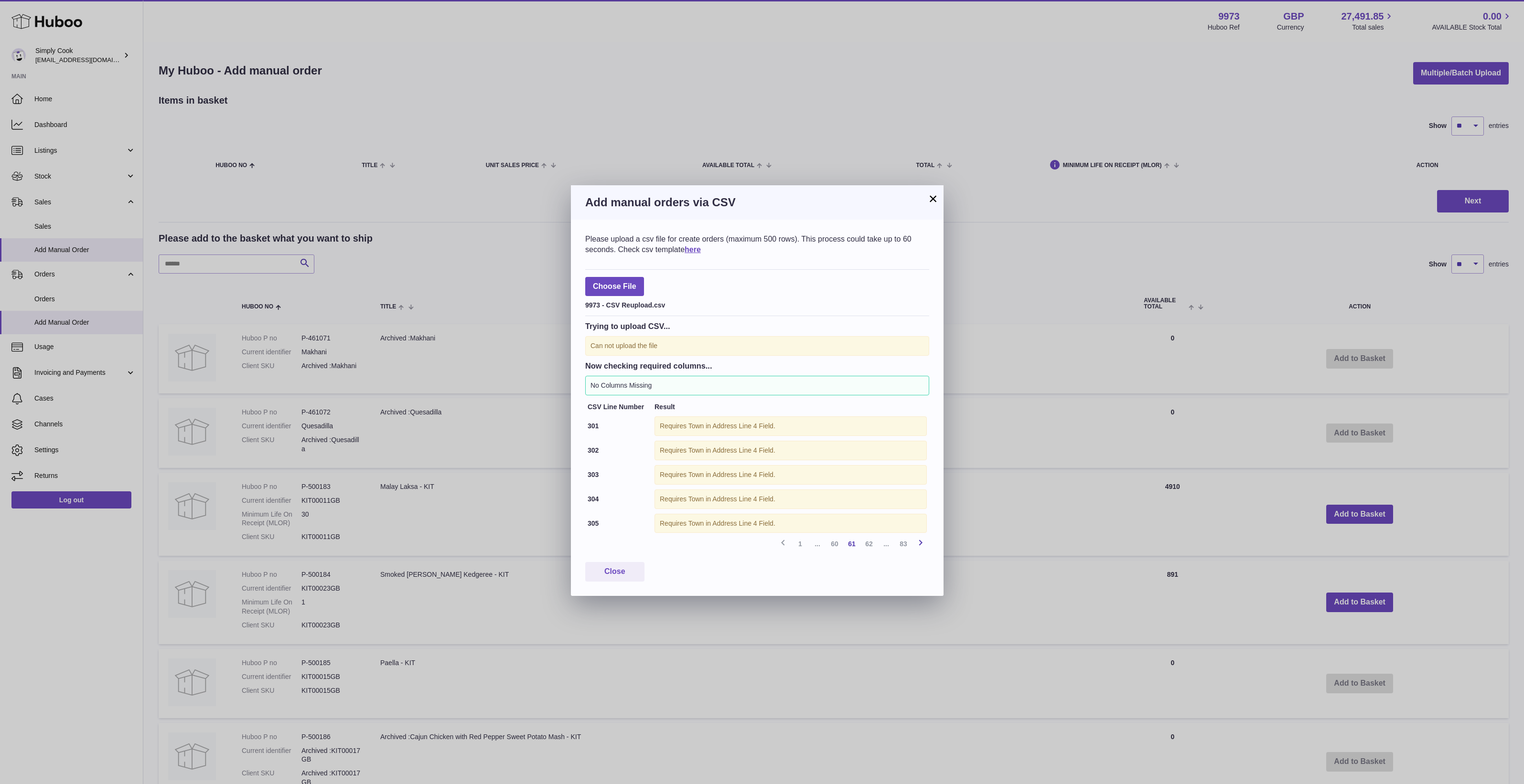
click at [921, 547] on icon at bounding box center [920, 543] width 11 height 12
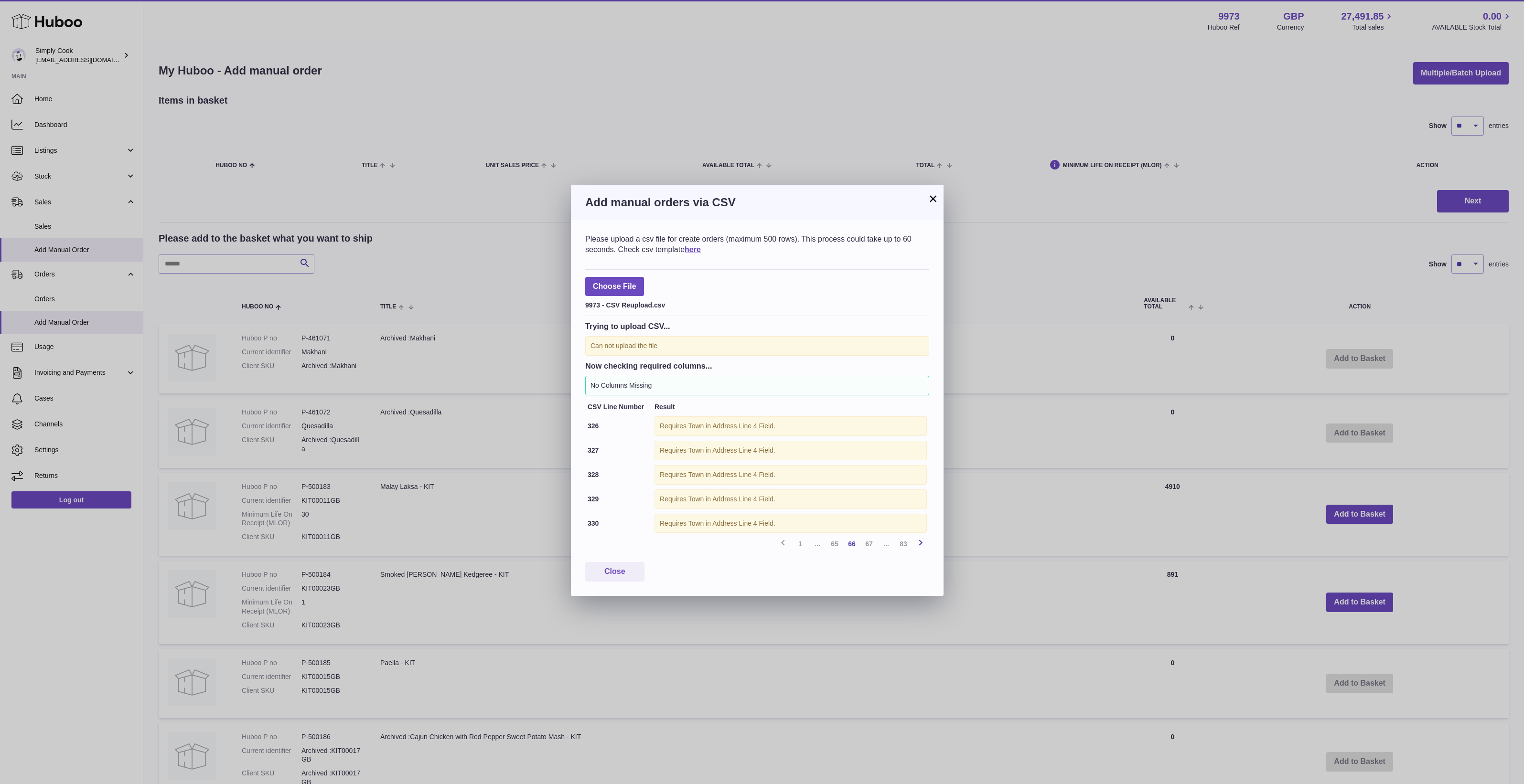
click at [921, 547] on icon at bounding box center [920, 543] width 11 height 12
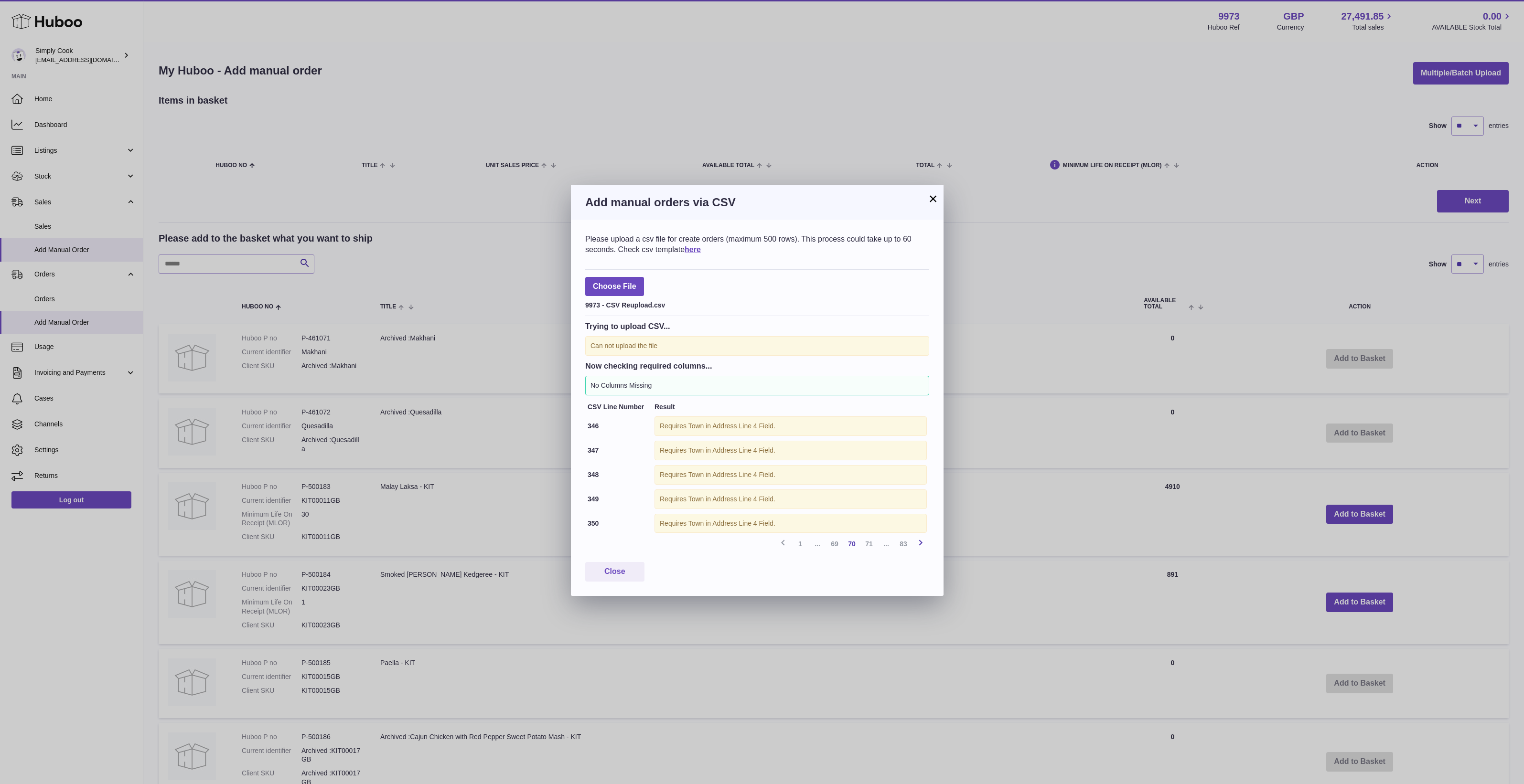
click at [921, 547] on icon at bounding box center [920, 543] width 11 height 12
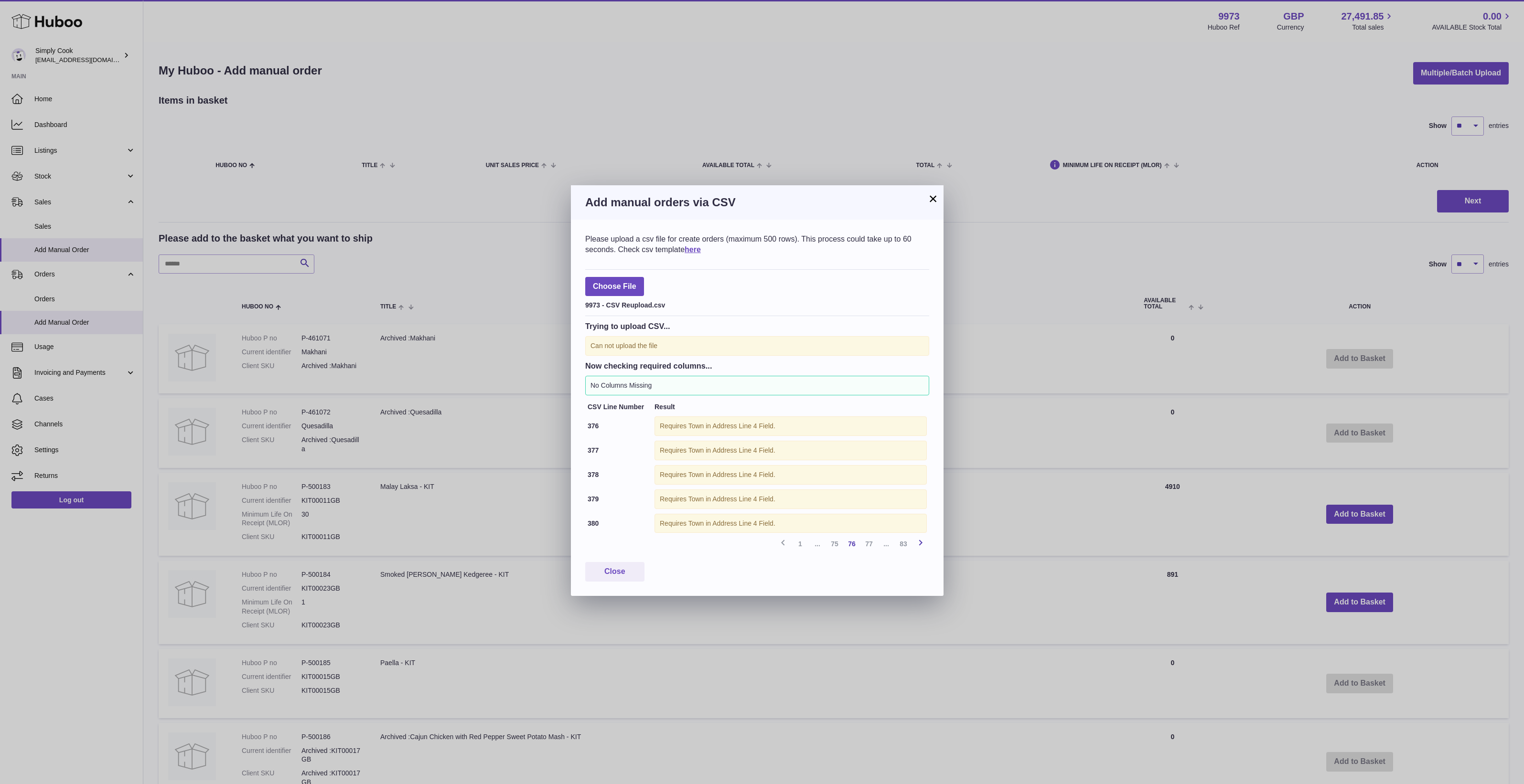
click at [921, 547] on icon at bounding box center [920, 543] width 11 height 12
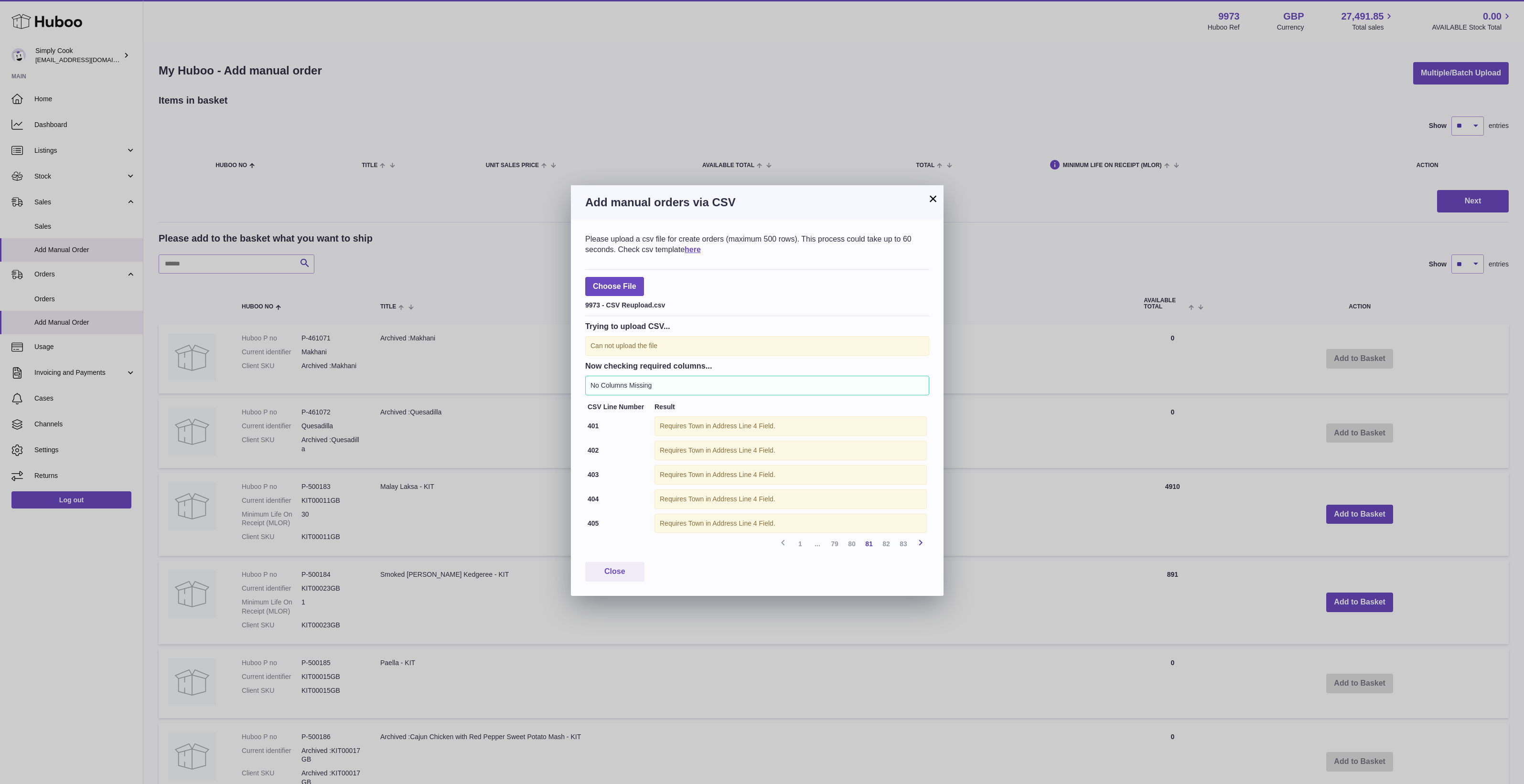
click at [921, 547] on icon at bounding box center [920, 543] width 11 height 12
click at [921, 547] on div "Please upload a csv file for create orders (maximum 500 rows). This process cou…" at bounding box center [757, 407] width 373 height 376
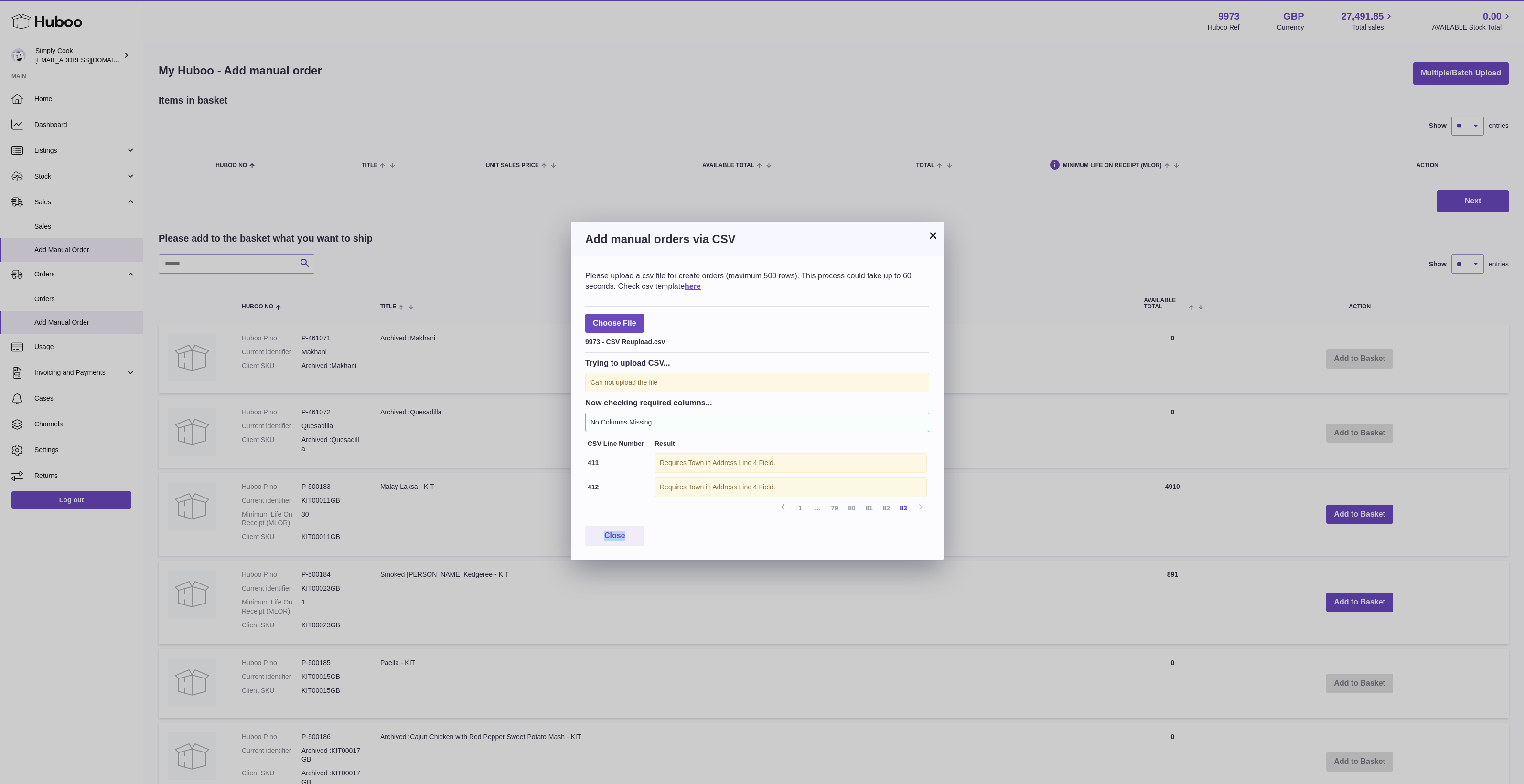
drag, startPoint x: 921, startPoint y: 547, endPoint x: 811, endPoint y: 547, distance: 110.0
click at [818, 546] on div "Close" at bounding box center [757, 536] width 344 height 20
click at [631, 547] on div "Please upload a csv file for create orders (maximum 500 rows). This process cou…" at bounding box center [757, 408] width 373 height 303
click at [631, 538] on button "Close" at bounding box center [615, 536] width 59 height 20
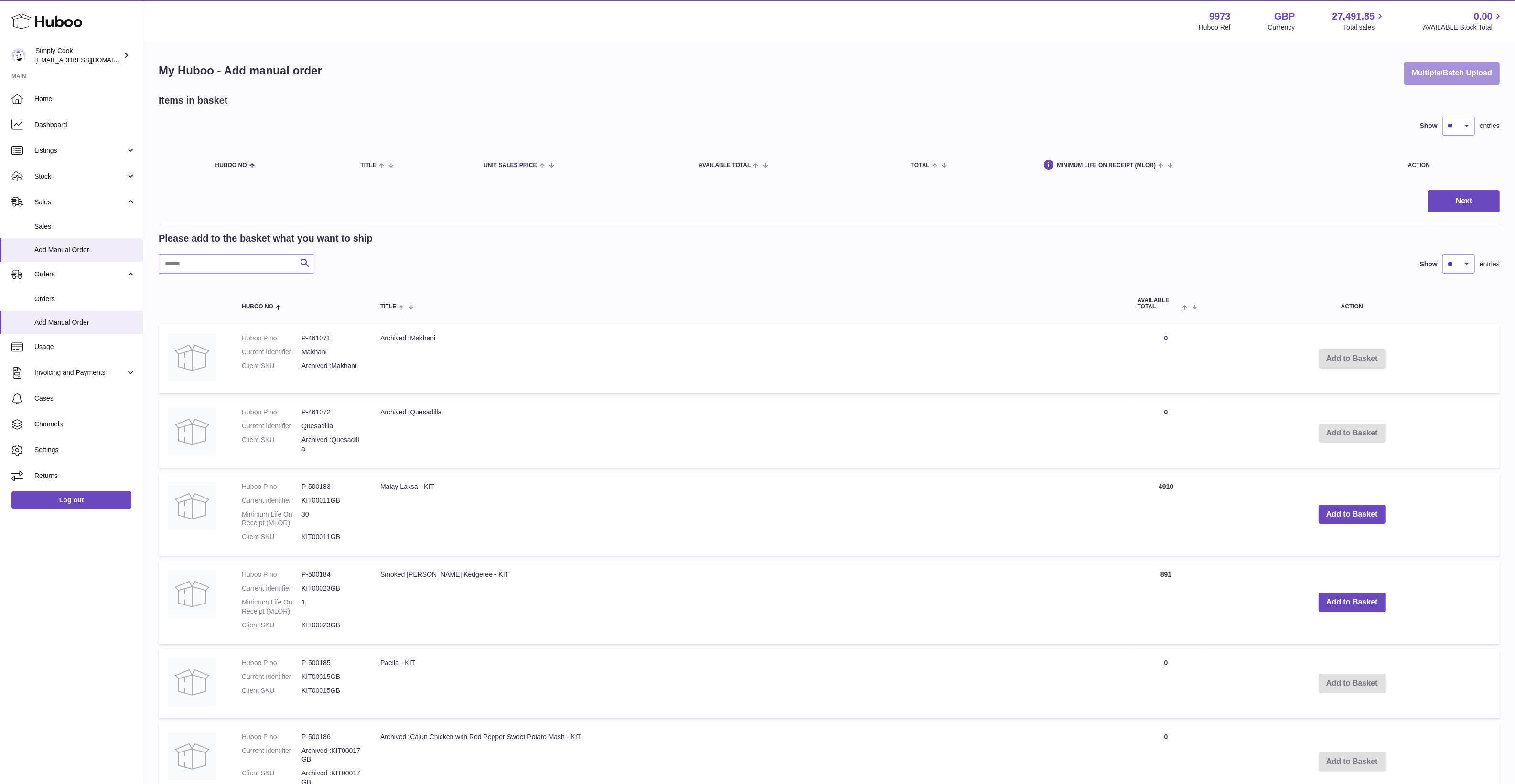
click at [1434, 72] on button "Multiple/Batch Upload" at bounding box center [1452, 73] width 96 height 22
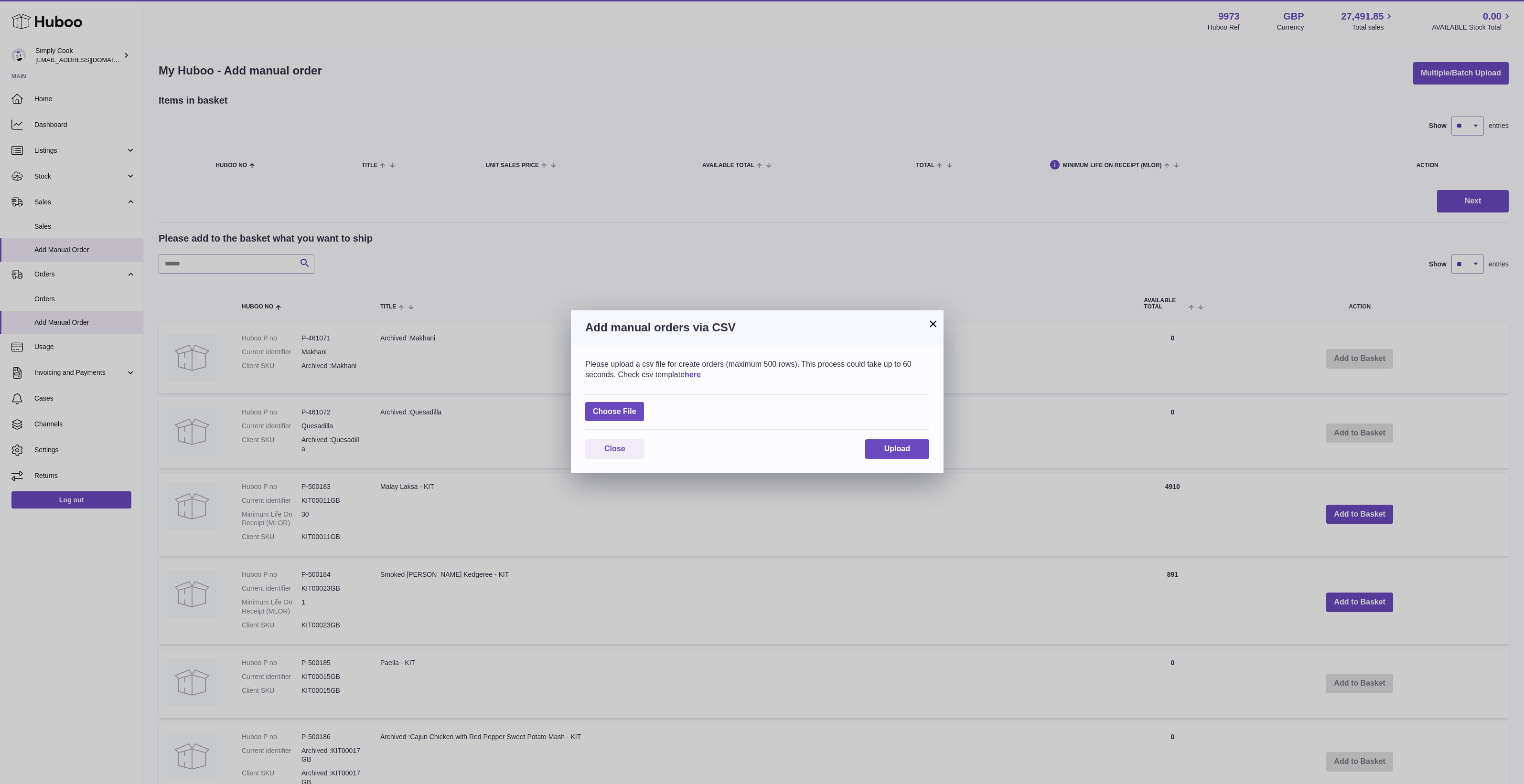
click at [584, 413] on div "Please upload a csv file for create orders (maximum 500 rows). This process cou…" at bounding box center [757, 409] width 373 height 128
click at [605, 413] on label at bounding box center [614, 412] width 59 height 20
click at [637, 407] on input "file" at bounding box center [637, 407] width 1 height 1
type input "**********"
click at [898, 461] on button "Upload" at bounding box center [897, 455] width 64 height 20
